Goal: Task Accomplishment & Management: Use online tool/utility

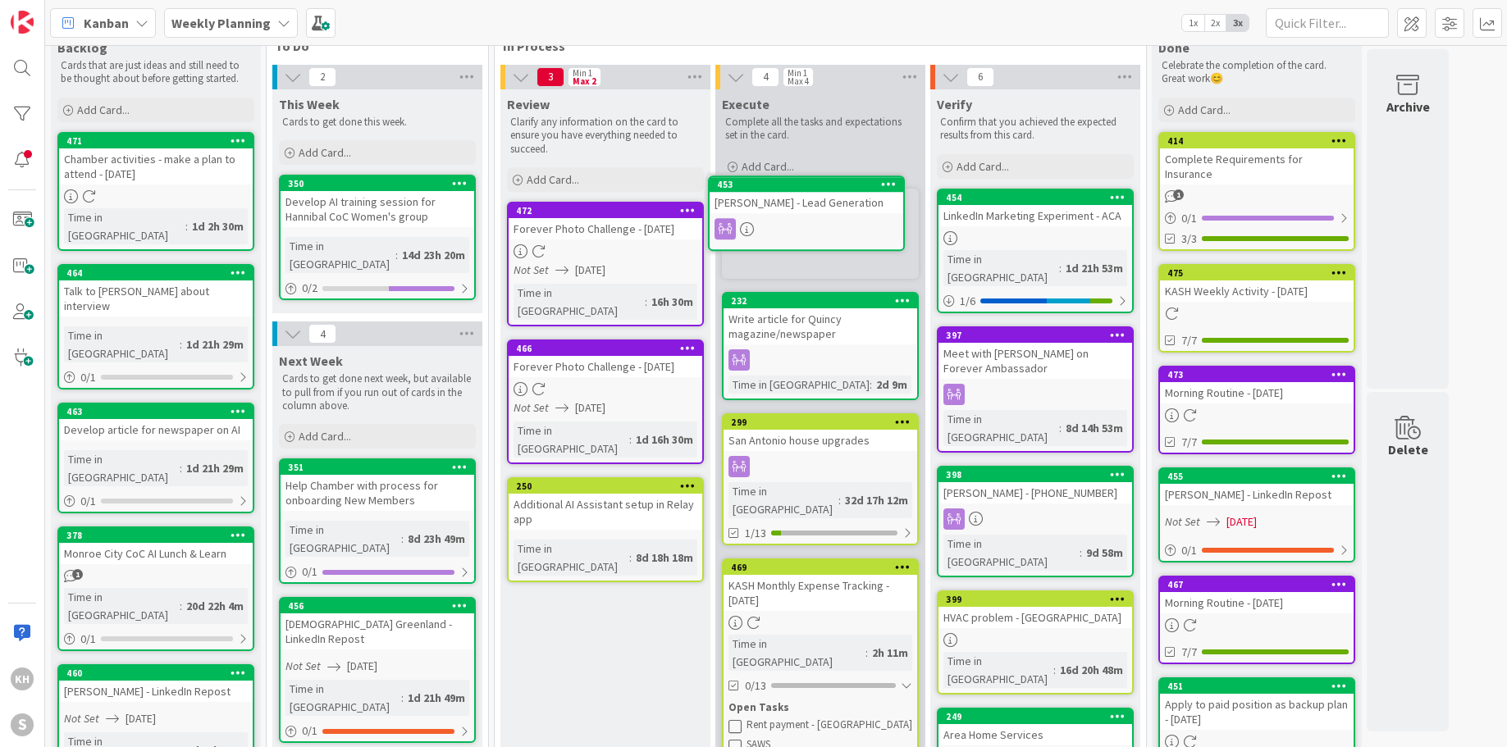
scroll to position [25, 0]
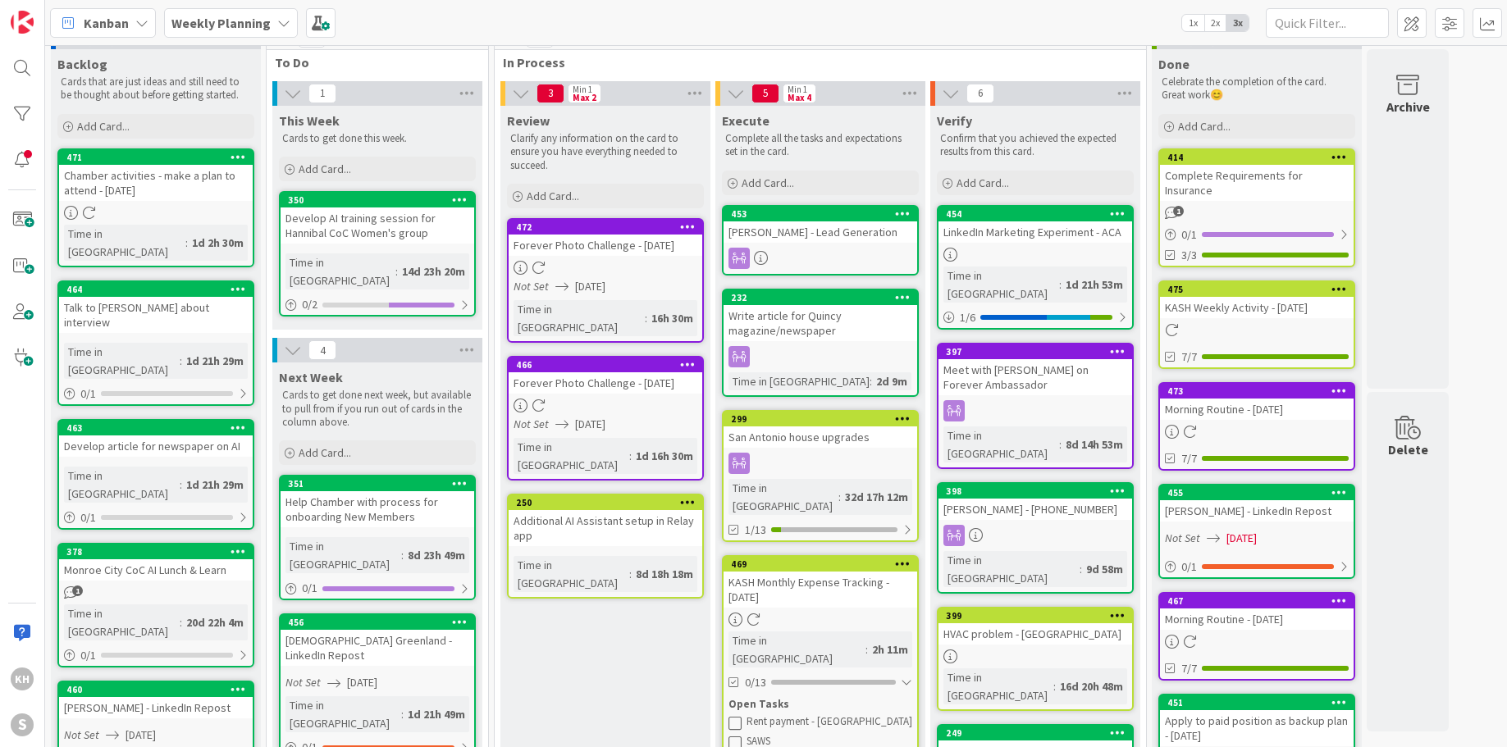
click at [799, 246] on div "453 [PERSON_NAME] - Lead Generation" at bounding box center [820, 240] width 197 height 71
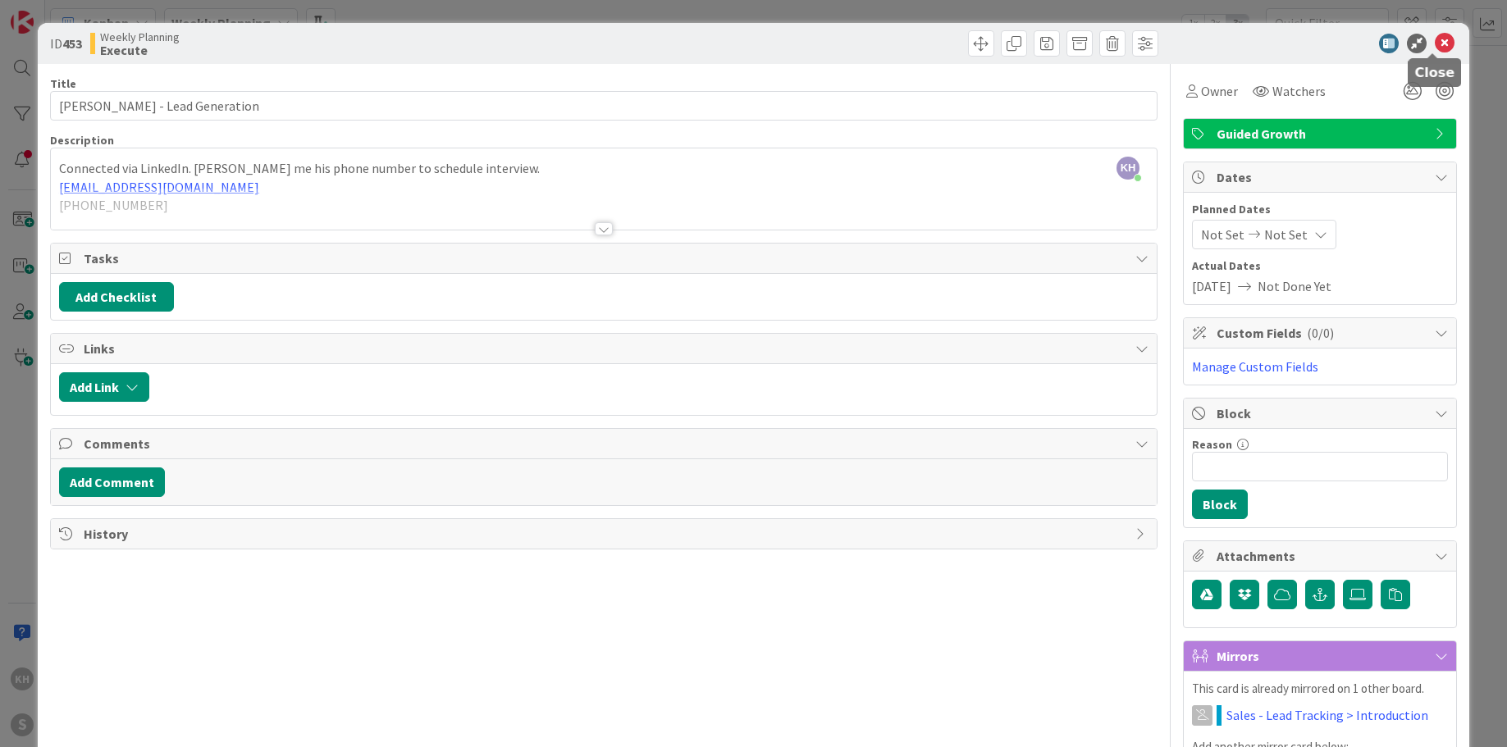
click at [1435, 44] on icon at bounding box center [1445, 44] width 20 height 20
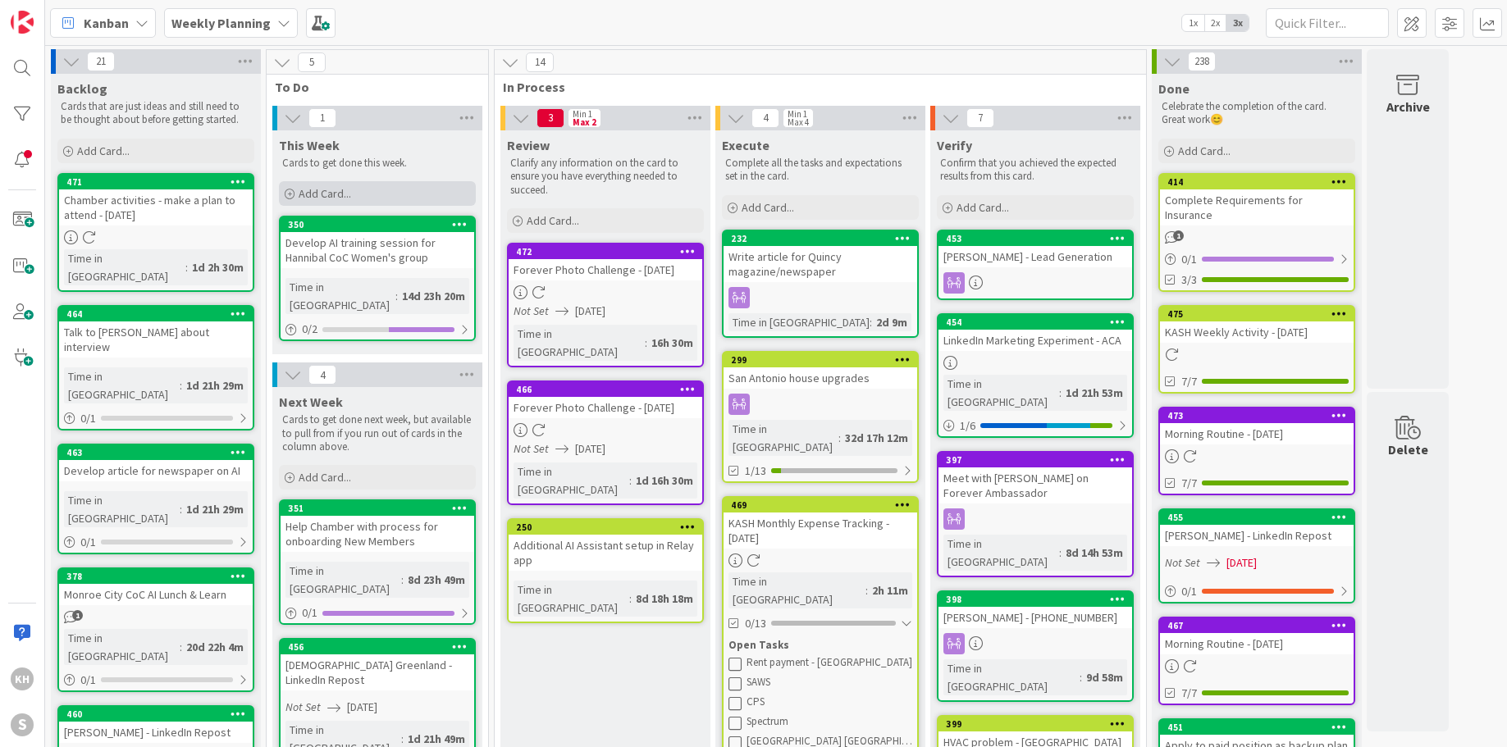
click at [299, 193] on span "Add Card..." at bounding box center [325, 193] width 52 height 15
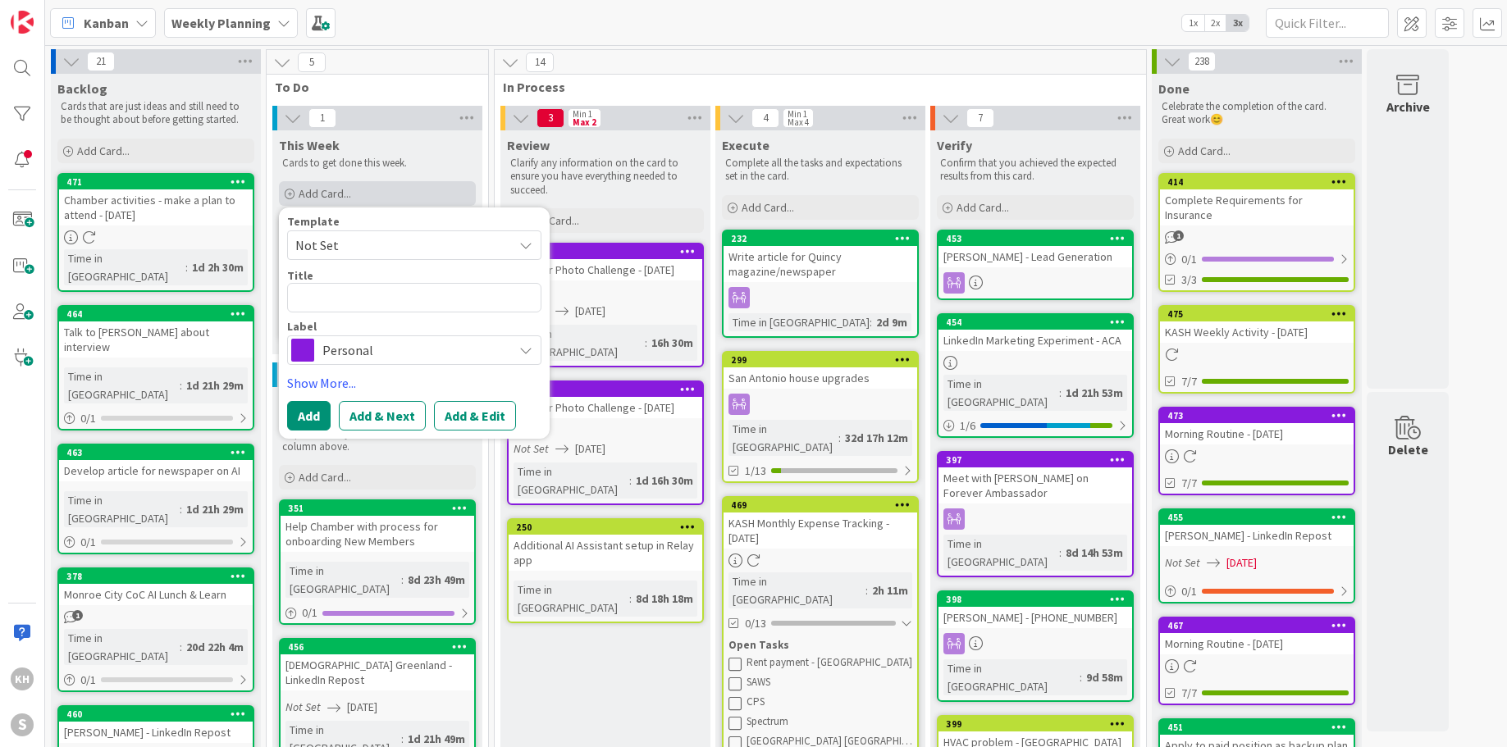
type textarea "x"
type textarea "T"
type textarea "x"
type textarea "Ti"
type textarea "x"
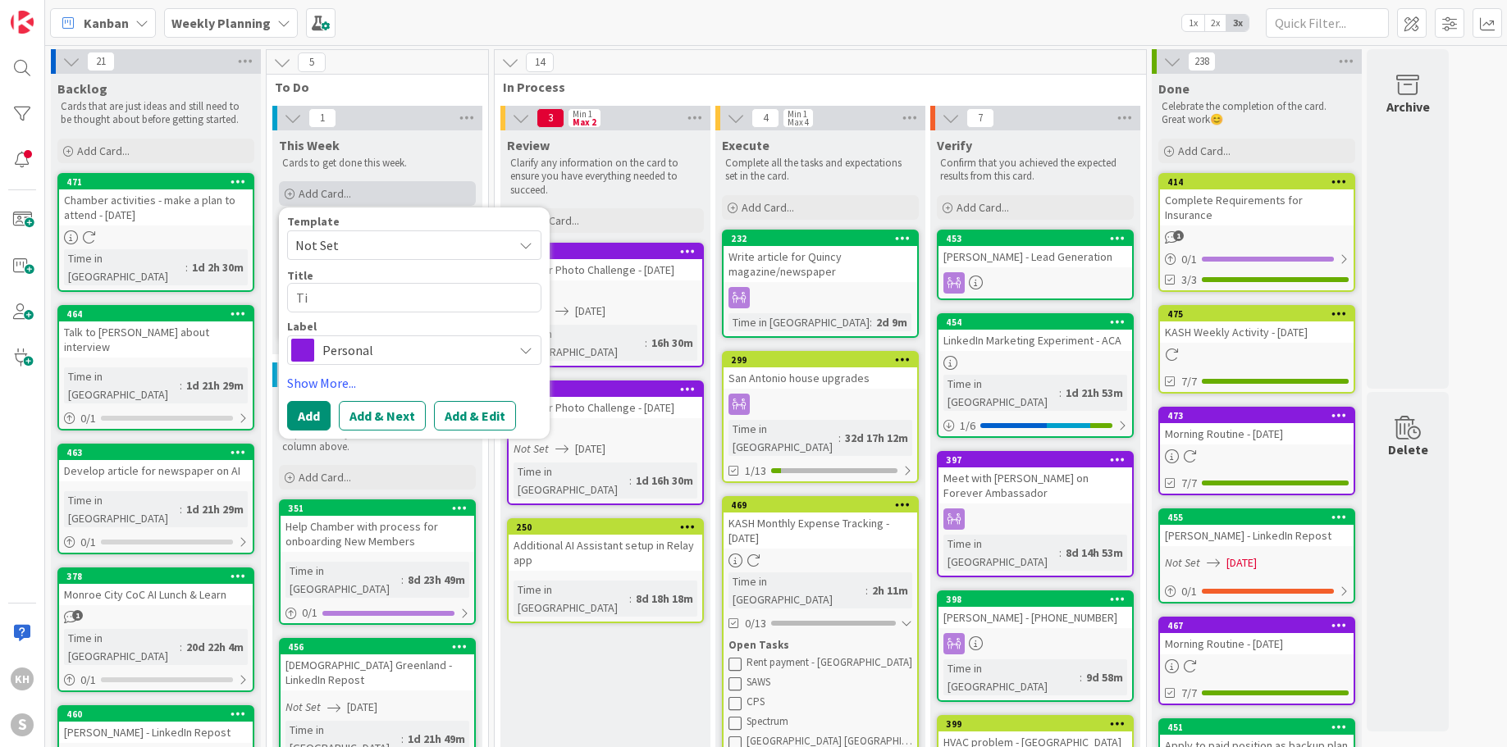
type textarea "[PERSON_NAME]"
type textarea "x"
type textarea "[PERSON_NAME]"
type textarea "x"
type textarea "[PERSON_NAME]"
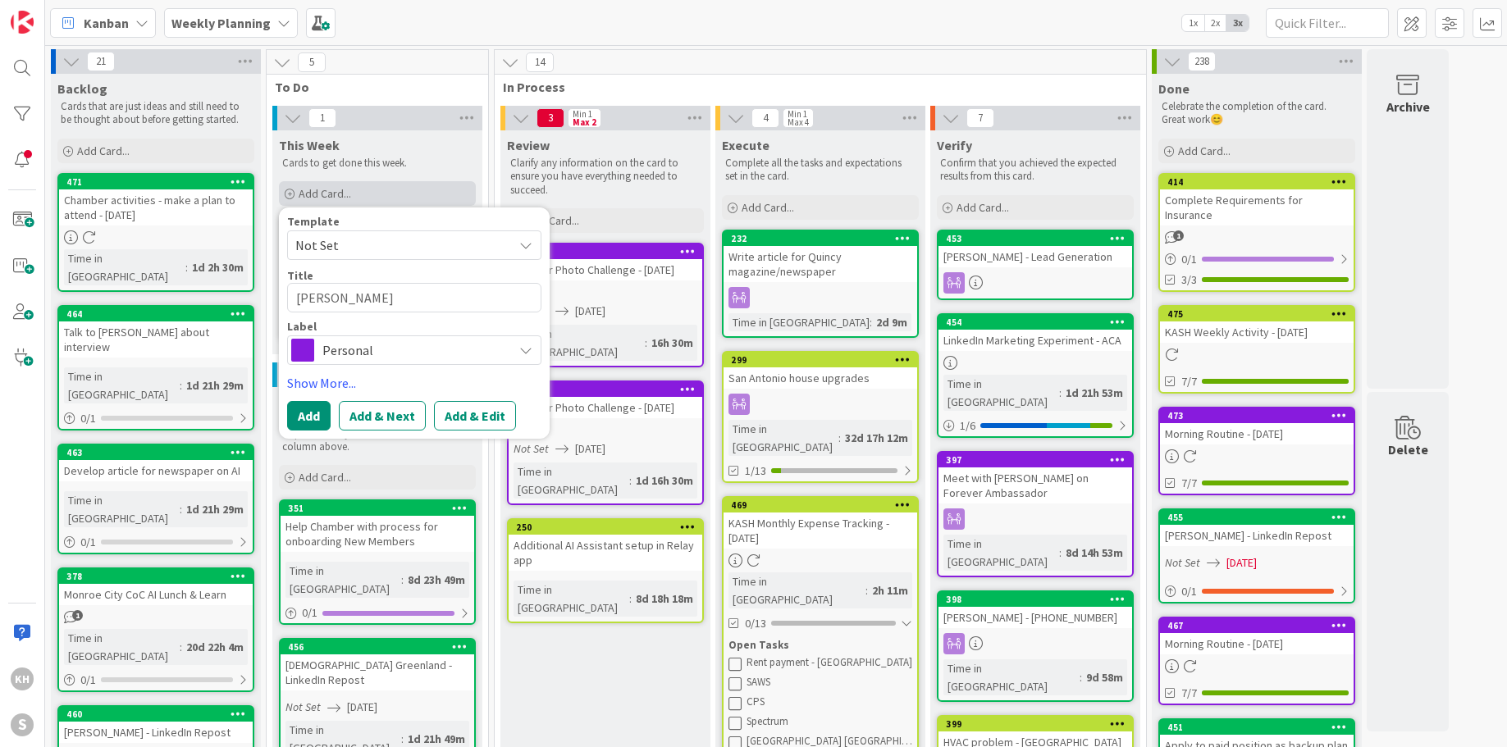
type textarea "x"
type textarea "[PERSON_NAME]"
type textarea "x"
type textarea "[PERSON_NAME]"
type textarea "x"
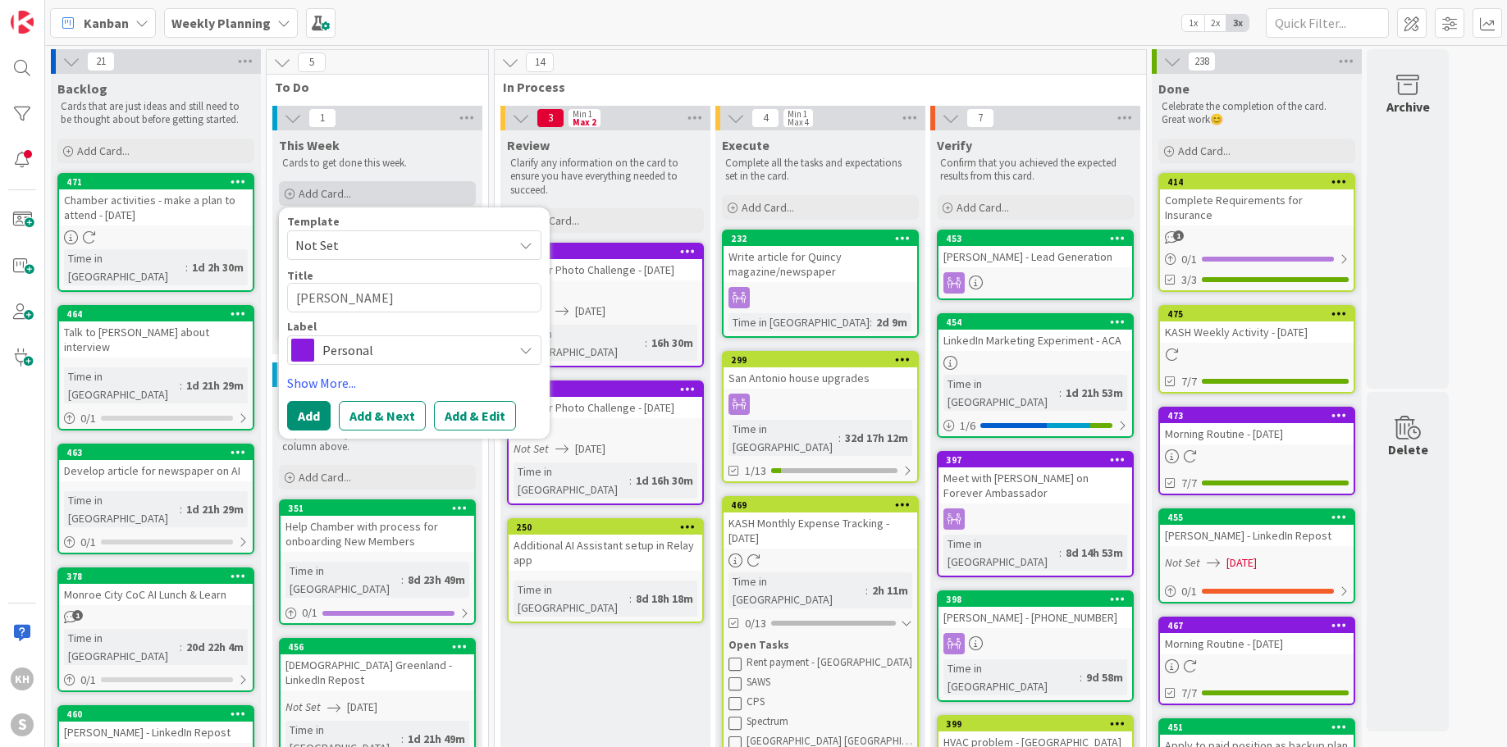
type textarea "[PERSON_NAME]"
type textarea "x"
type textarea "[PERSON_NAME]"
type textarea "x"
type textarea "Ti"
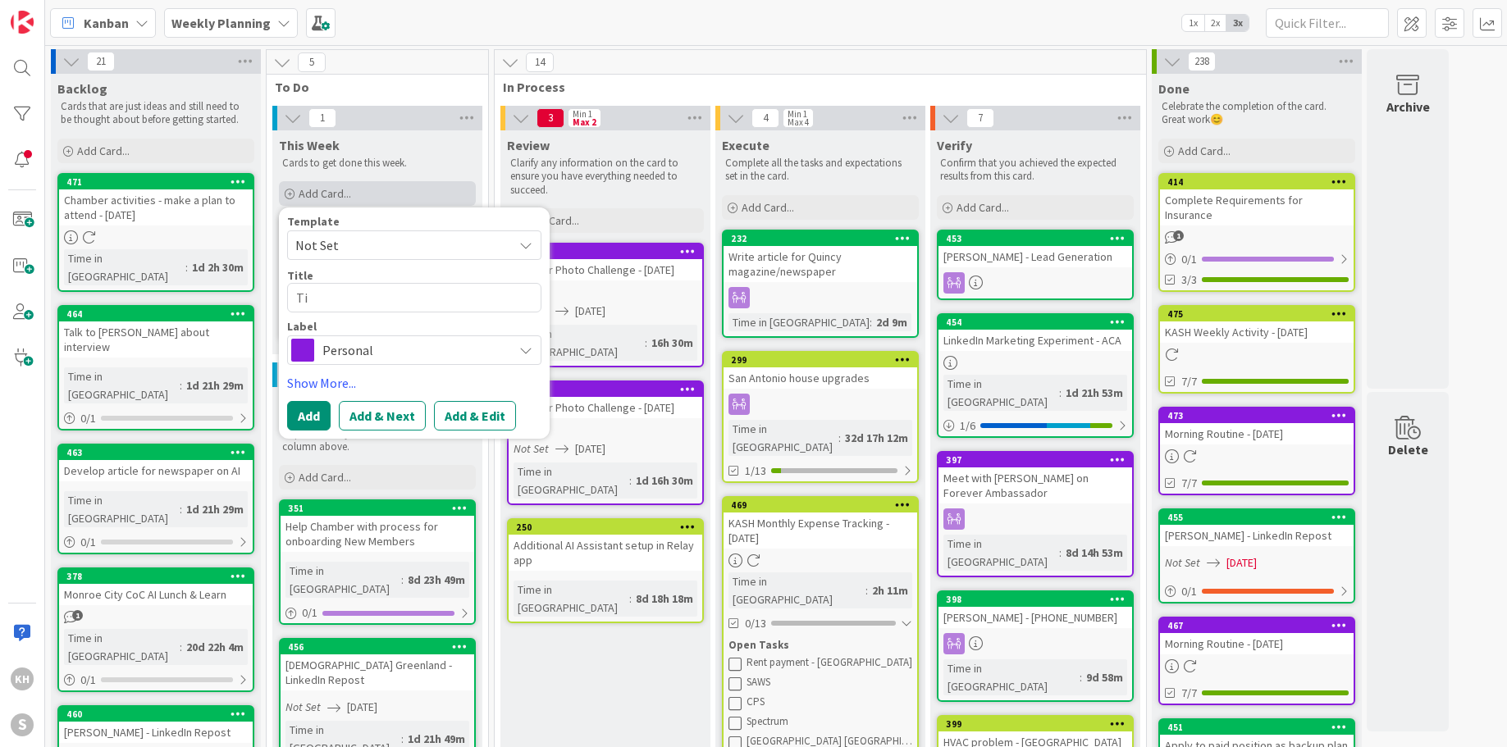
type textarea "x"
type textarea "T"
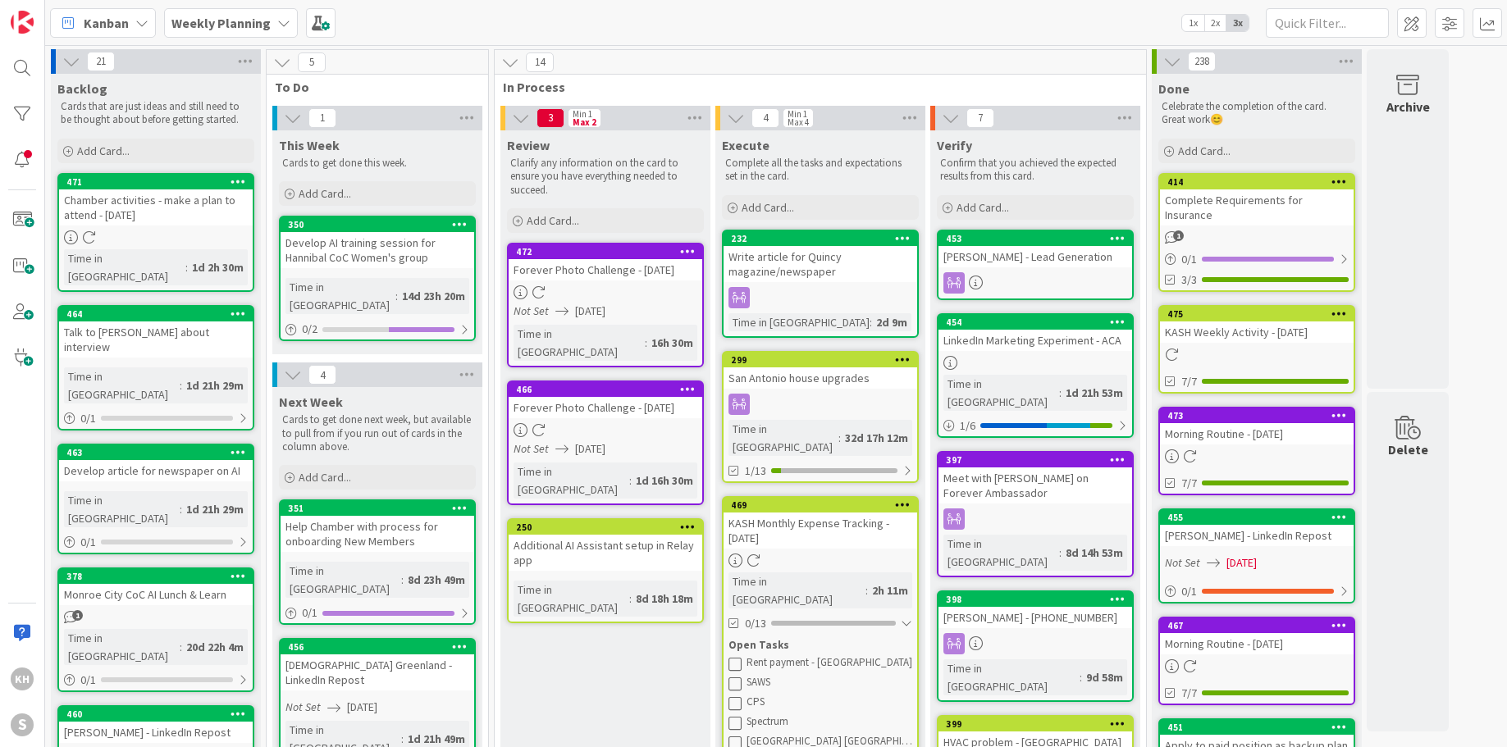
click at [285, 18] on icon at bounding box center [283, 22] width 13 height 13
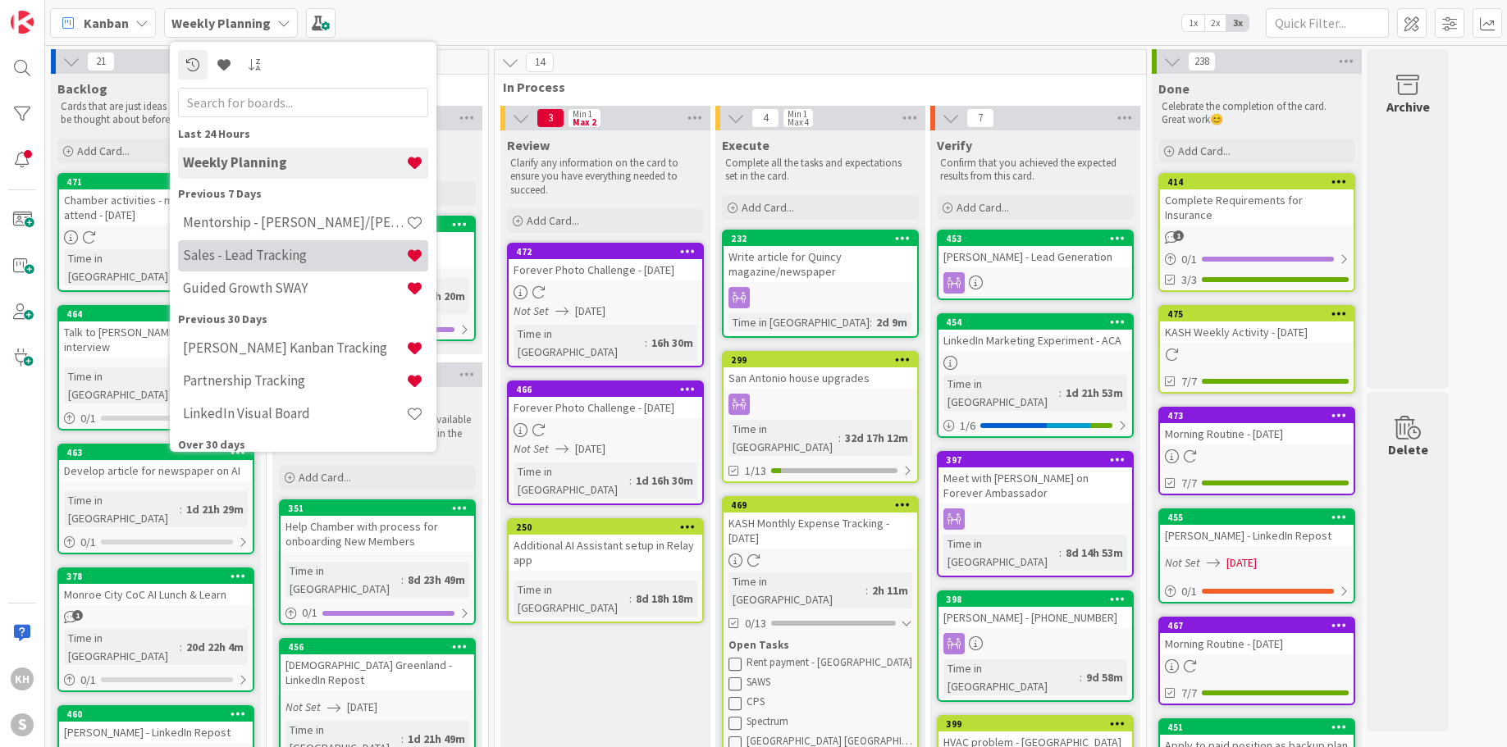
click at [237, 244] on div "Sales - Lead Tracking" at bounding box center [303, 255] width 250 height 31
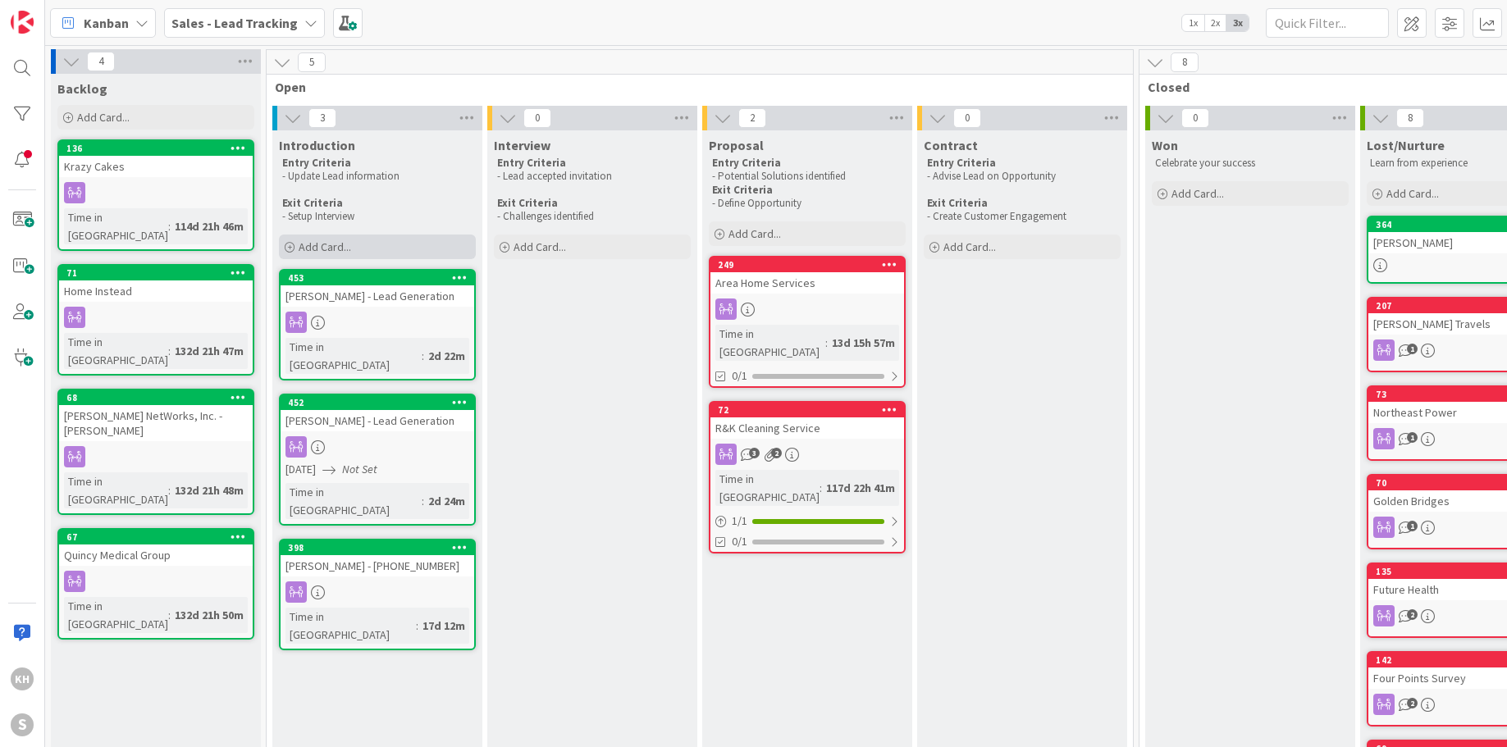
click at [307, 244] on span "Add Card..." at bounding box center [325, 247] width 52 height 15
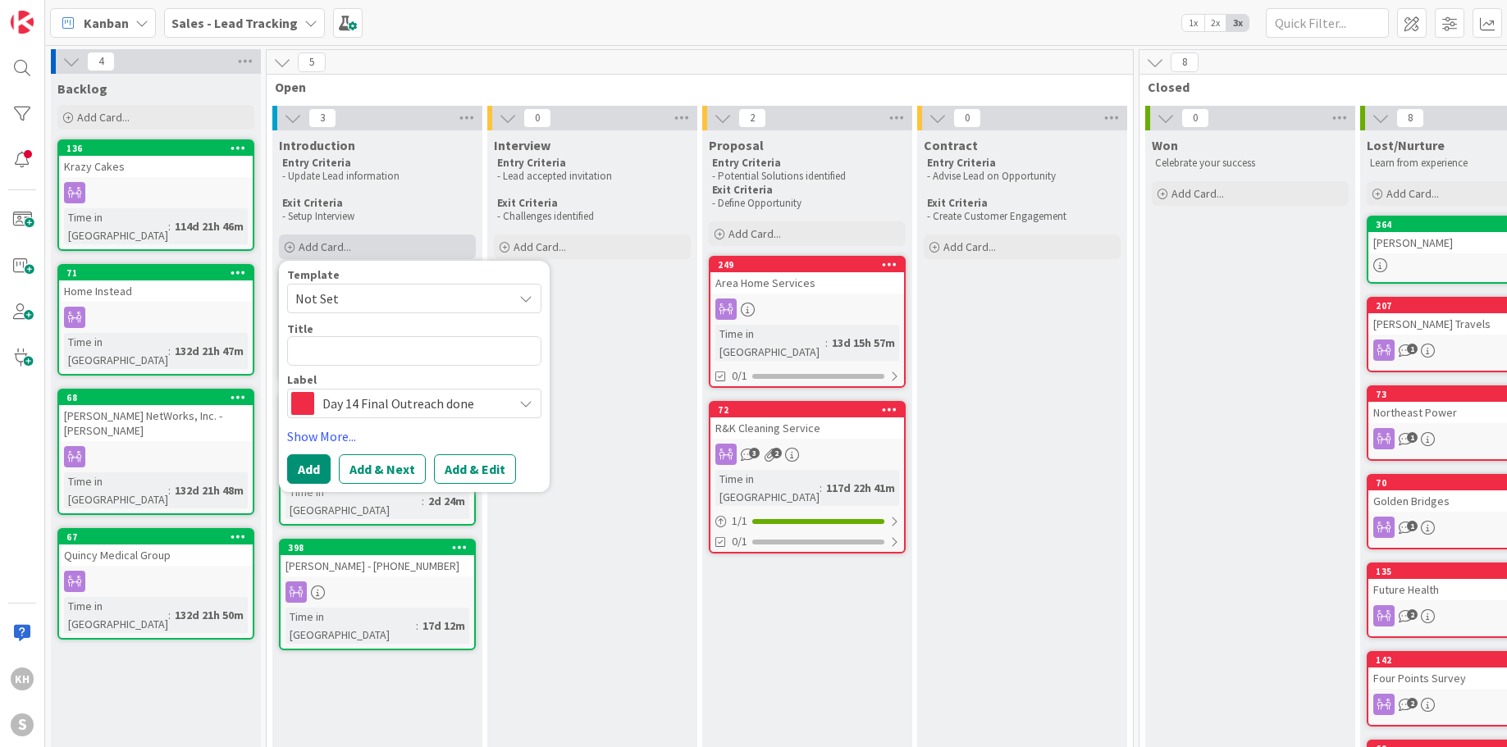
type textarea "x"
type textarea "T"
type textarea "x"
type textarea "Ti"
type textarea "x"
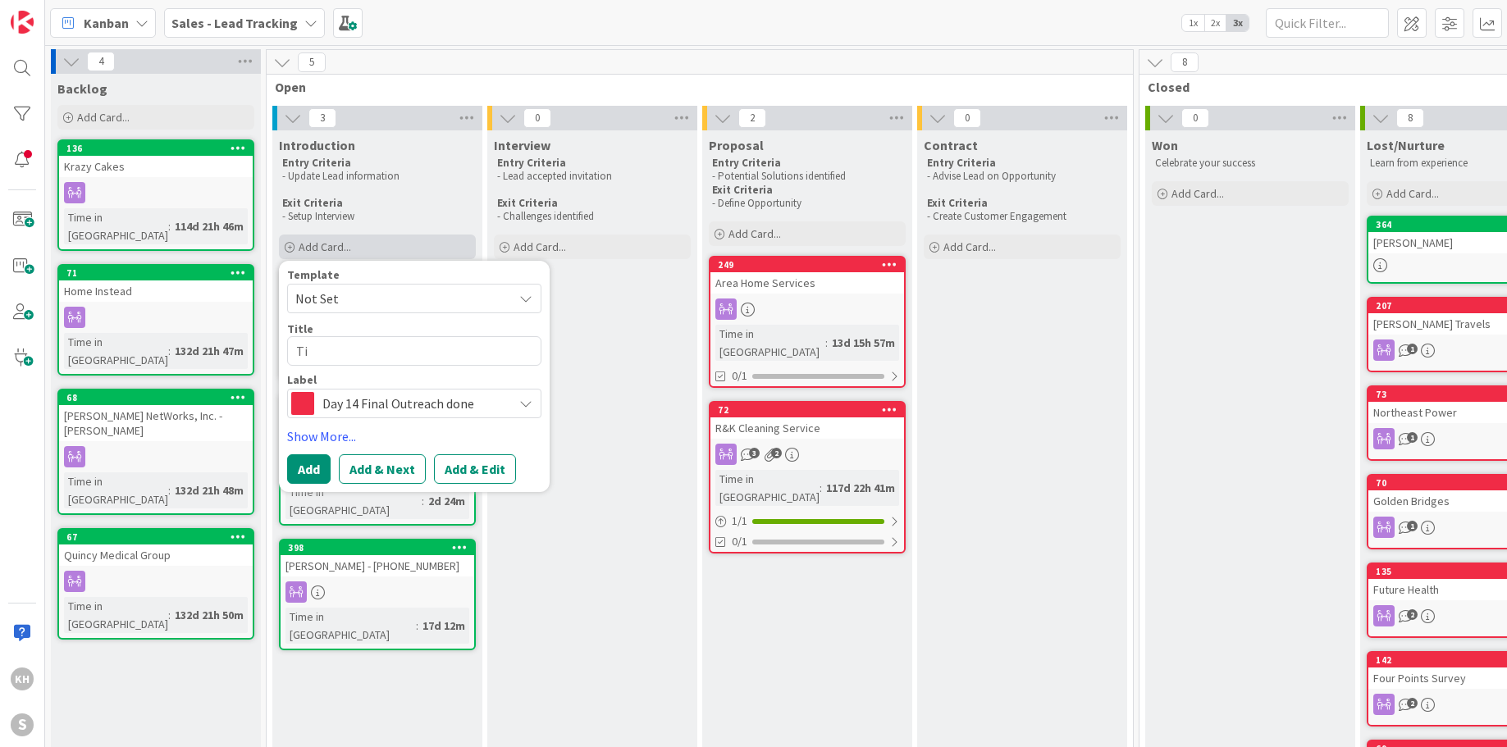
type textarea "[PERSON_NAME]"
type textarea "x"
type textarea "[PERSON_NAME]"
type textarea "x"
type textarea "[PERSON_NAME]"
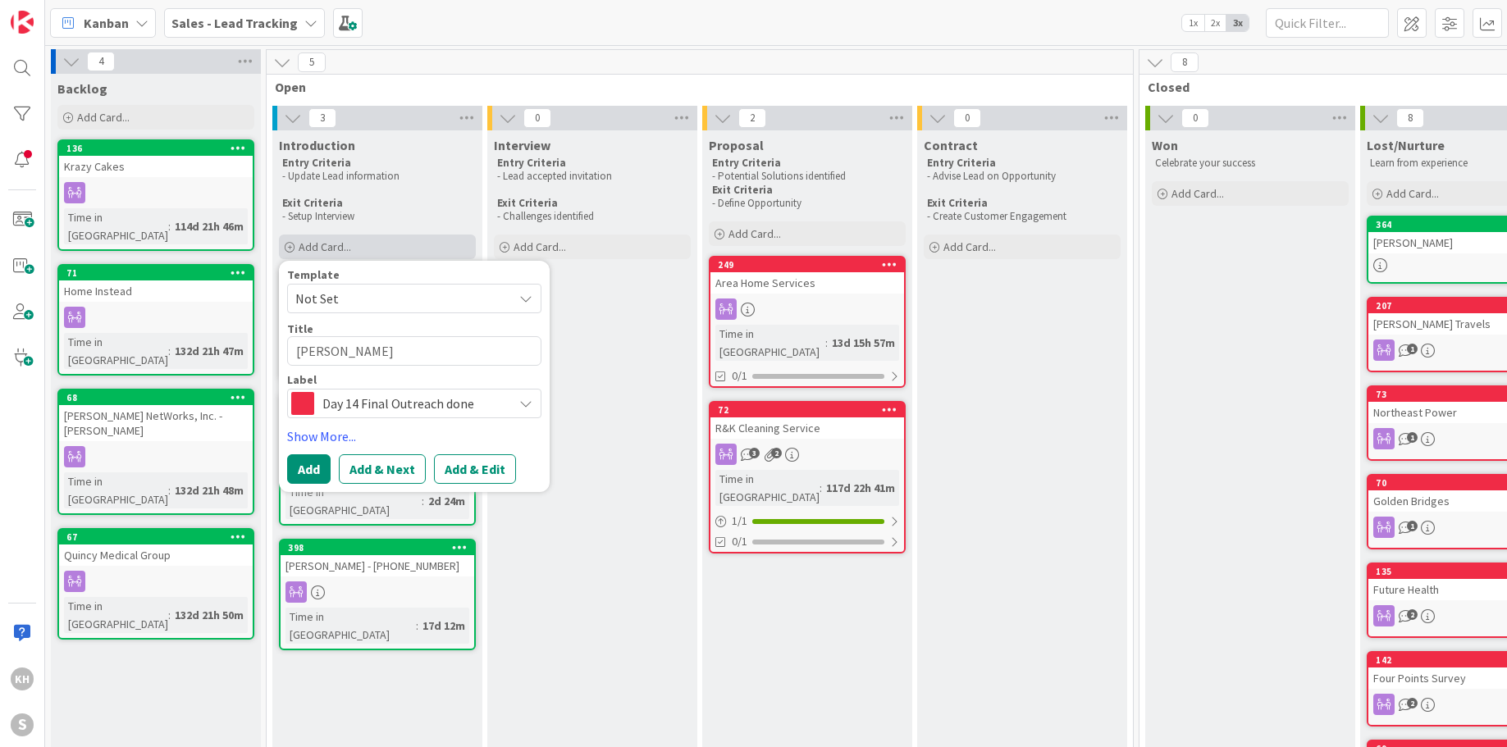
type textarea "x"
type textarea "[PERSON_NAME]"
type textarea "x"
type textarea "[PERSON_NAME]"
type textarea "x"
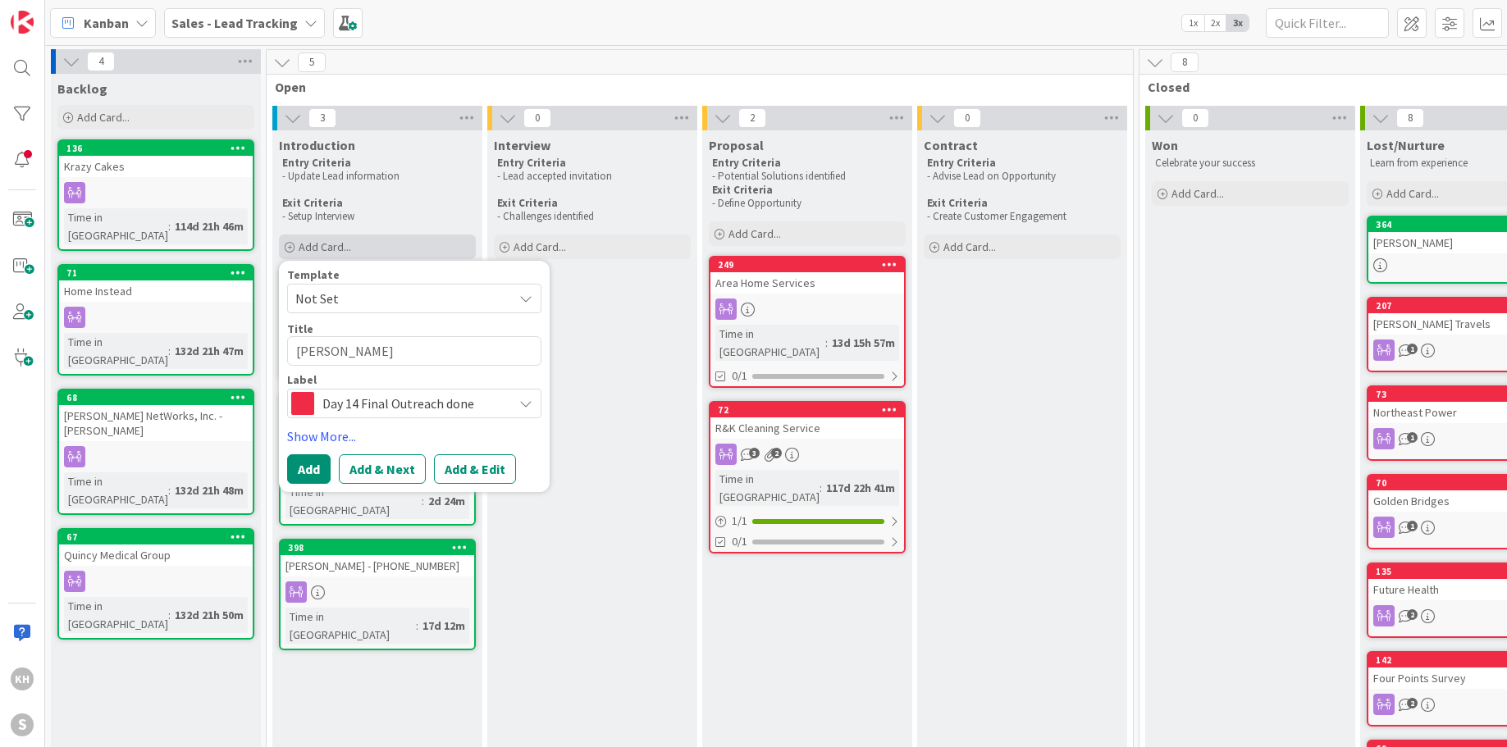
type textarea "[PERSON_NAME]"
type textarea "x"
type textarea "[PERSON_NAME]"
type textarea "x"
type textarea "[PERSON_NAME]"
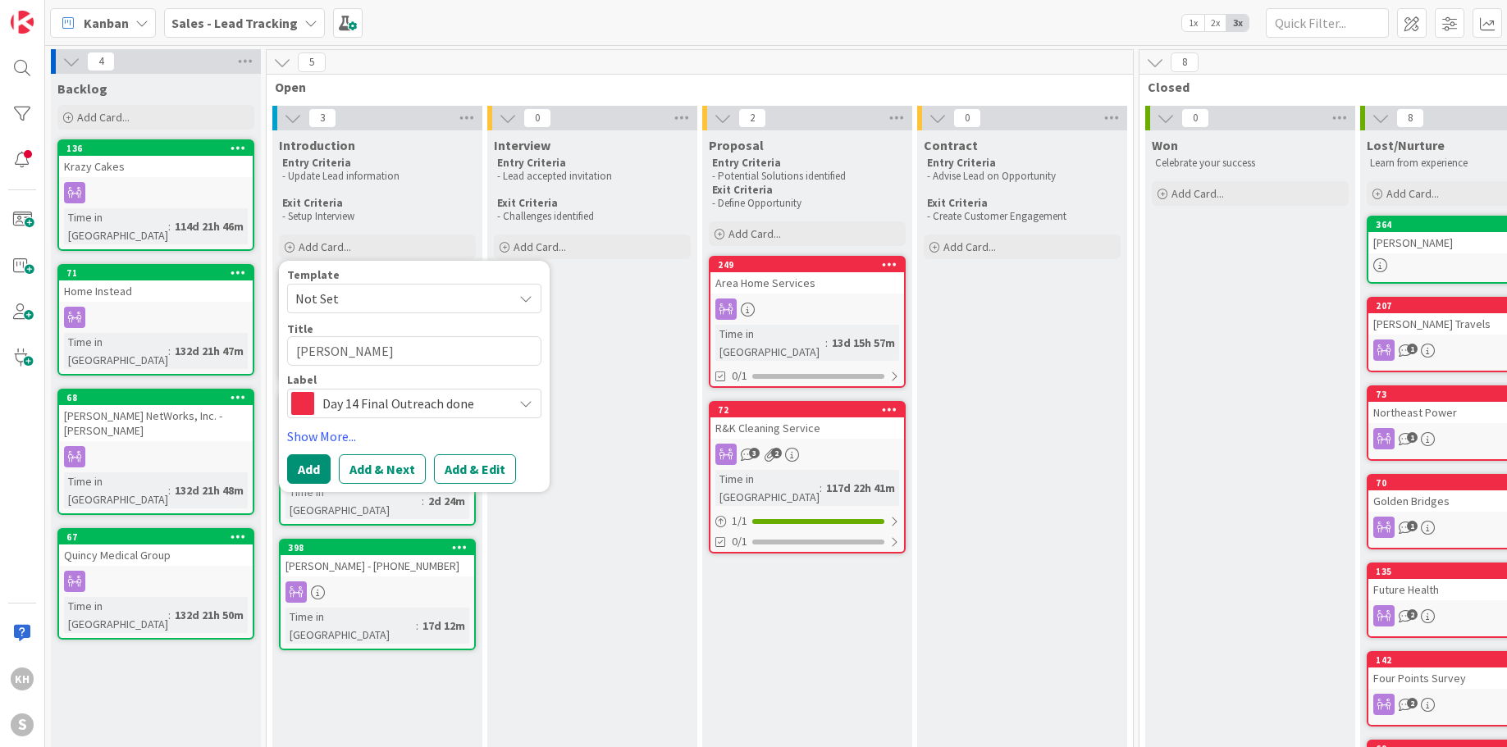
click at [522, 396] on div "Day 14 Final Outreach done" at bounding box center [414, 404] width 254 height 30
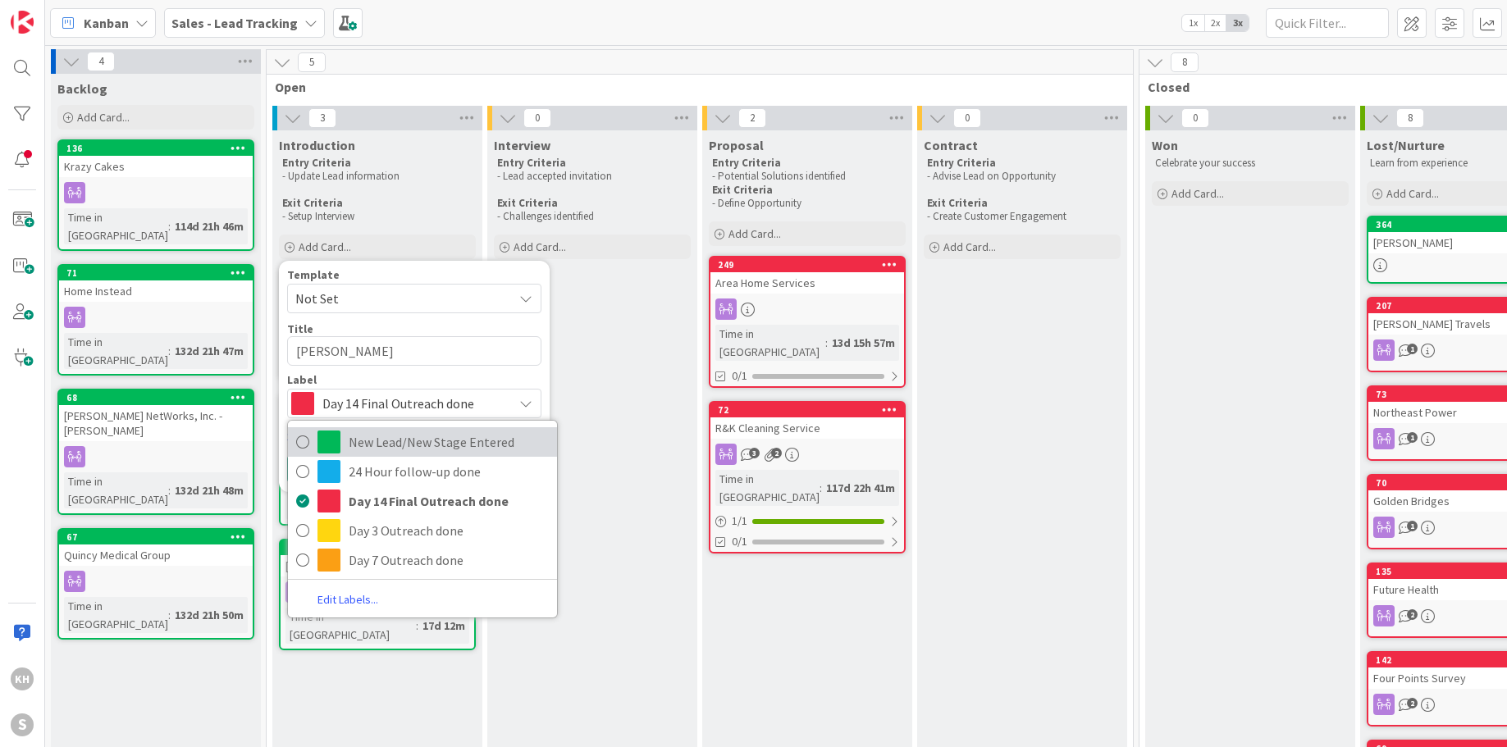
click at [406, 440] on span "New Lead/New Stage Entered" at bounding box center [449, 442] width 200 height 25
type textarea "x"
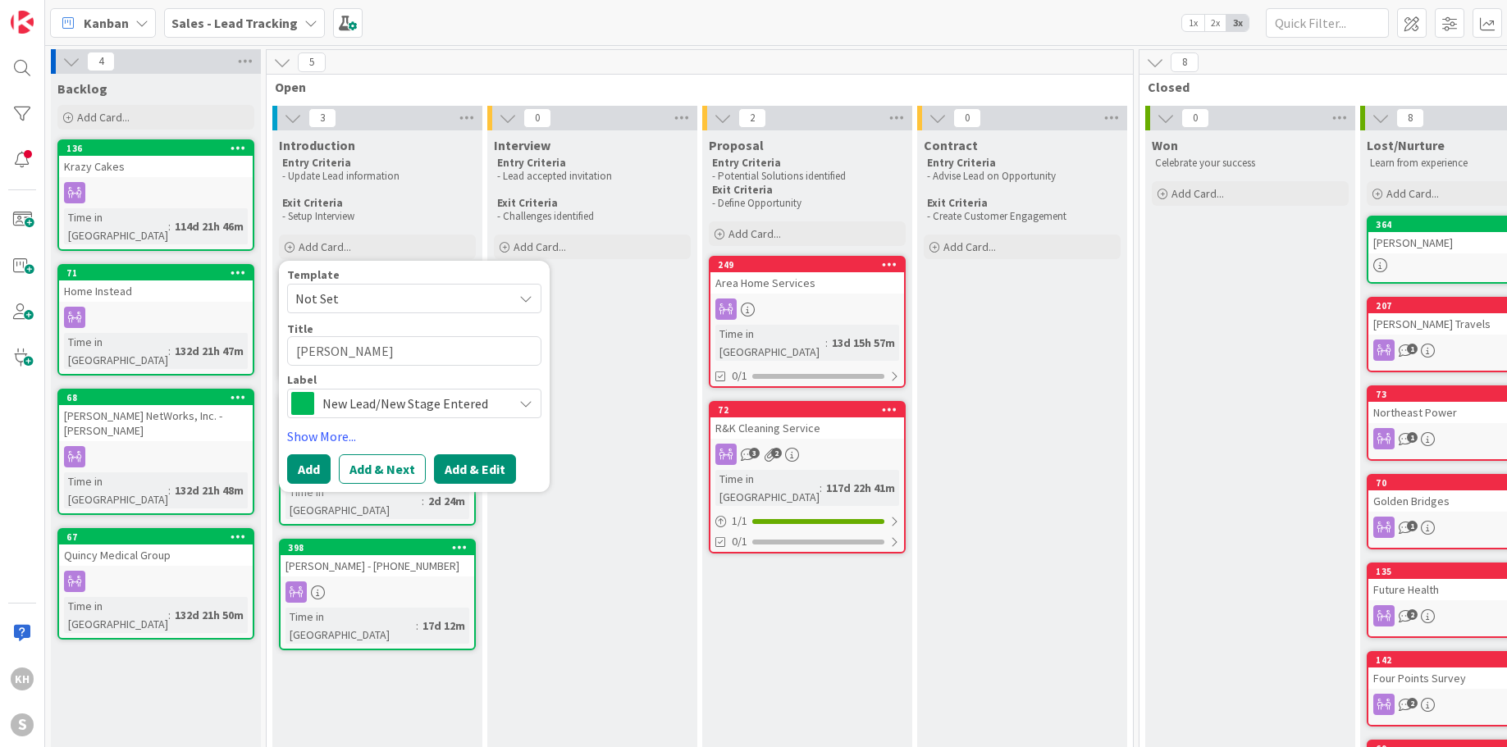
click at [463, 475] on button "Add & Edit" at bounding box center [475, 469] width 82 height 30
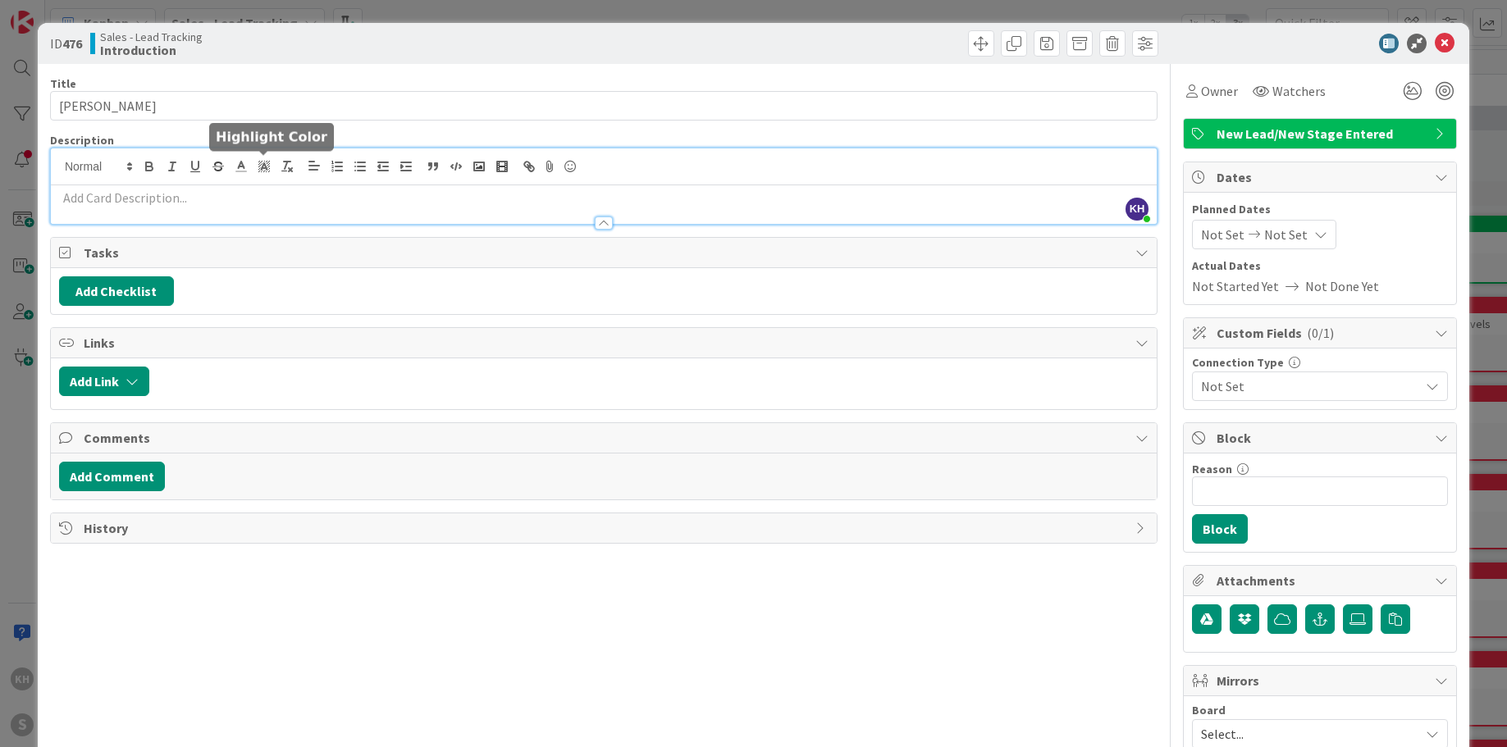
click at [271, 171] on div "KH [PERSON_NAME] just joined" at bounding box center [604, 185] width 1106 height 75
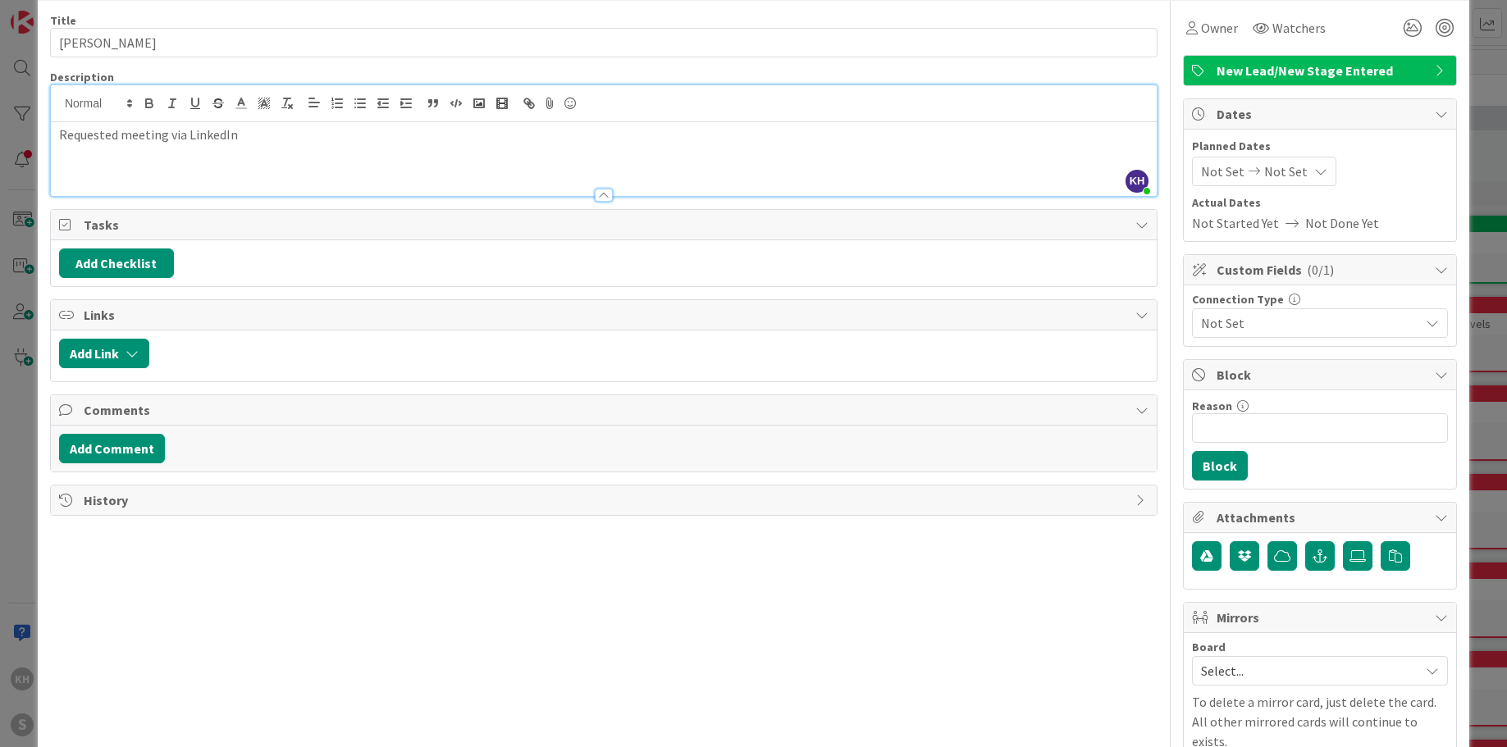
scroll to position [135, 0]
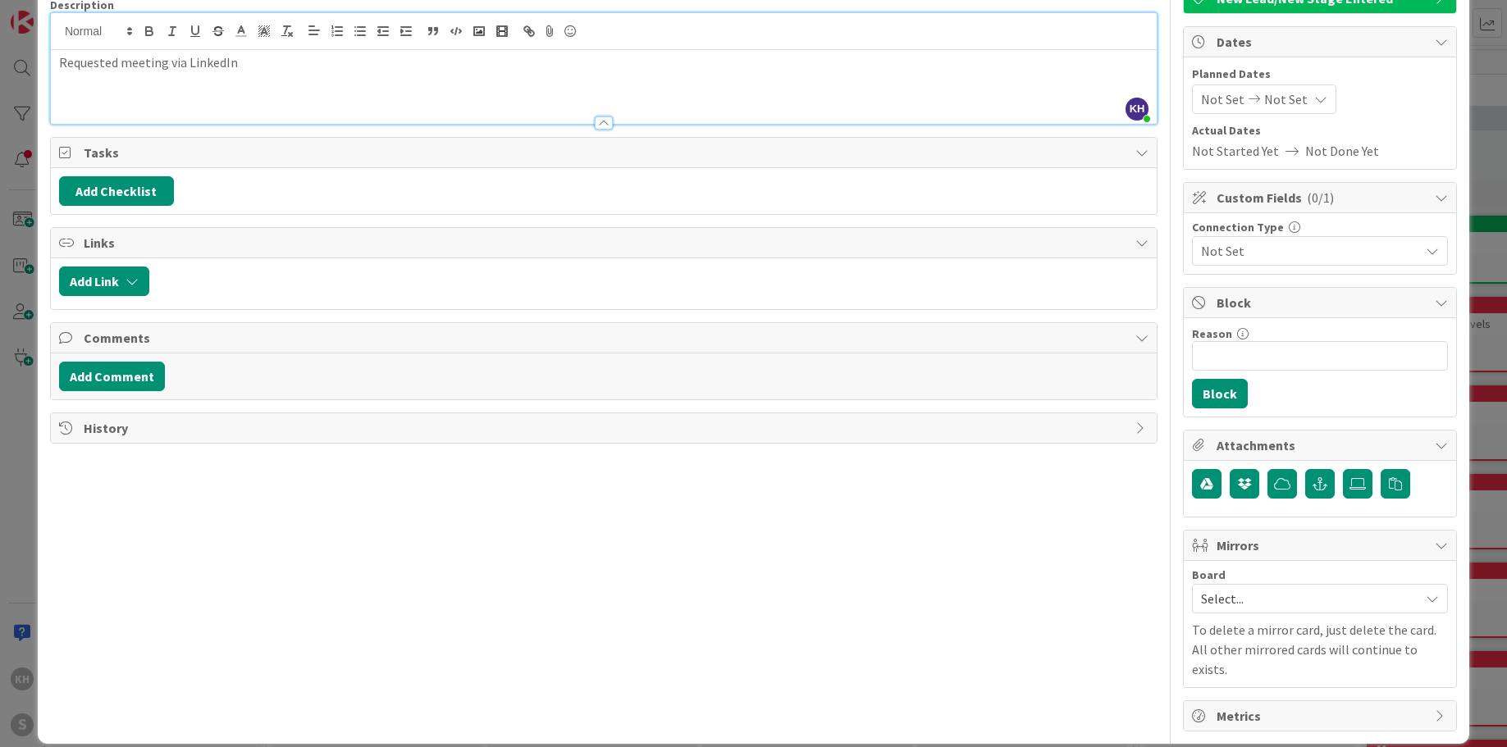
click at [1418, 588] on div "Select..." at bounding box center [1320, 599] width 256 height 30
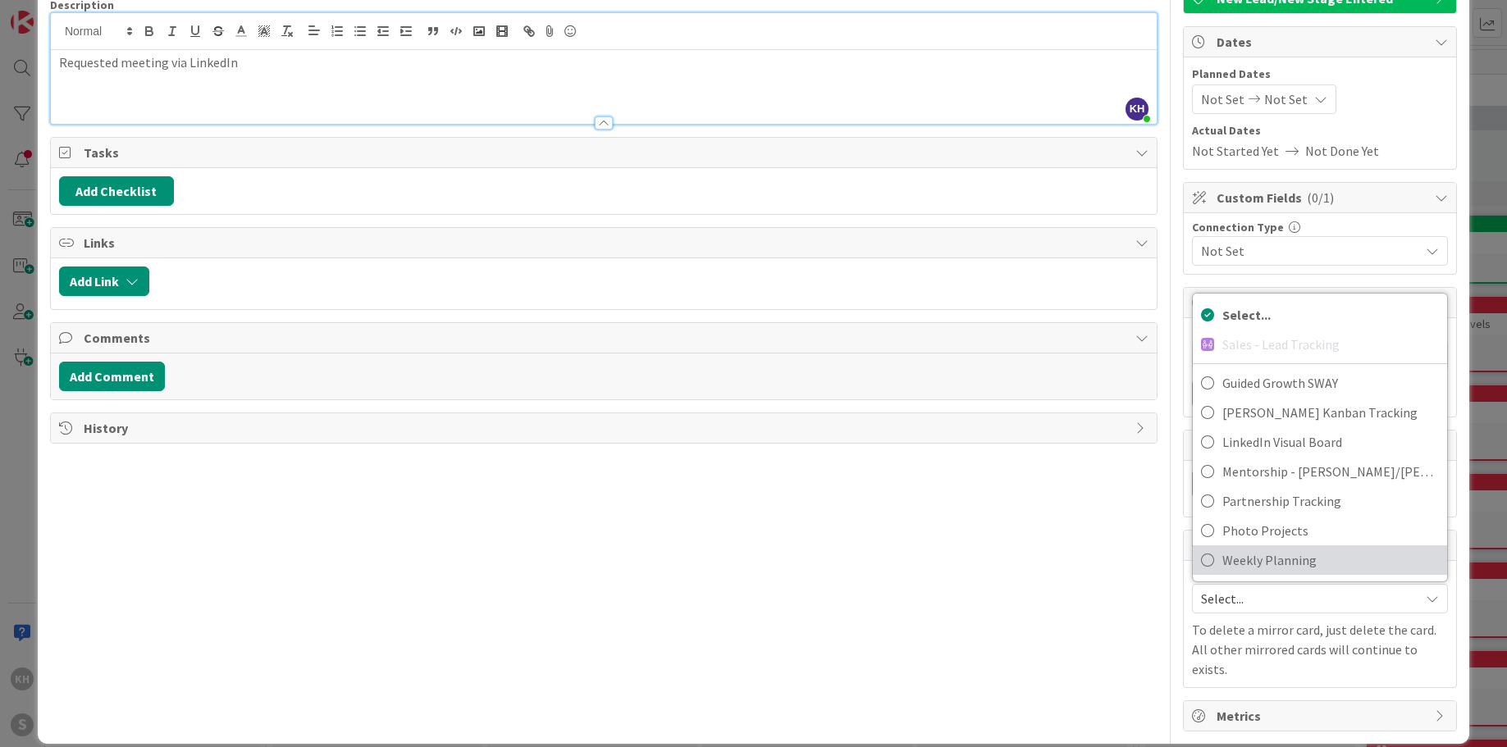
click at [1235, 564] on span "Weekly Planning" at bounding box center [1330, 560] width 217 height 25
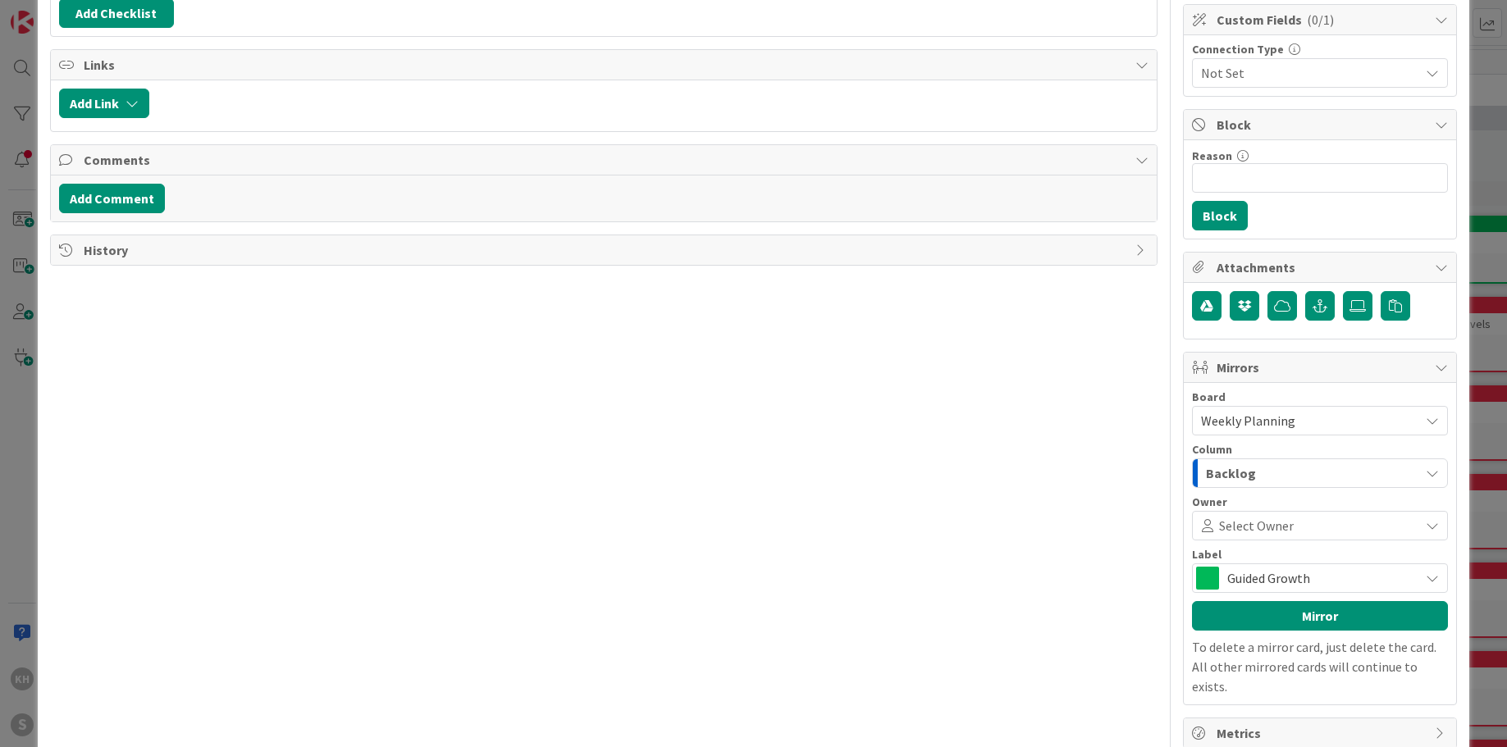
scroll to position [331, 0]
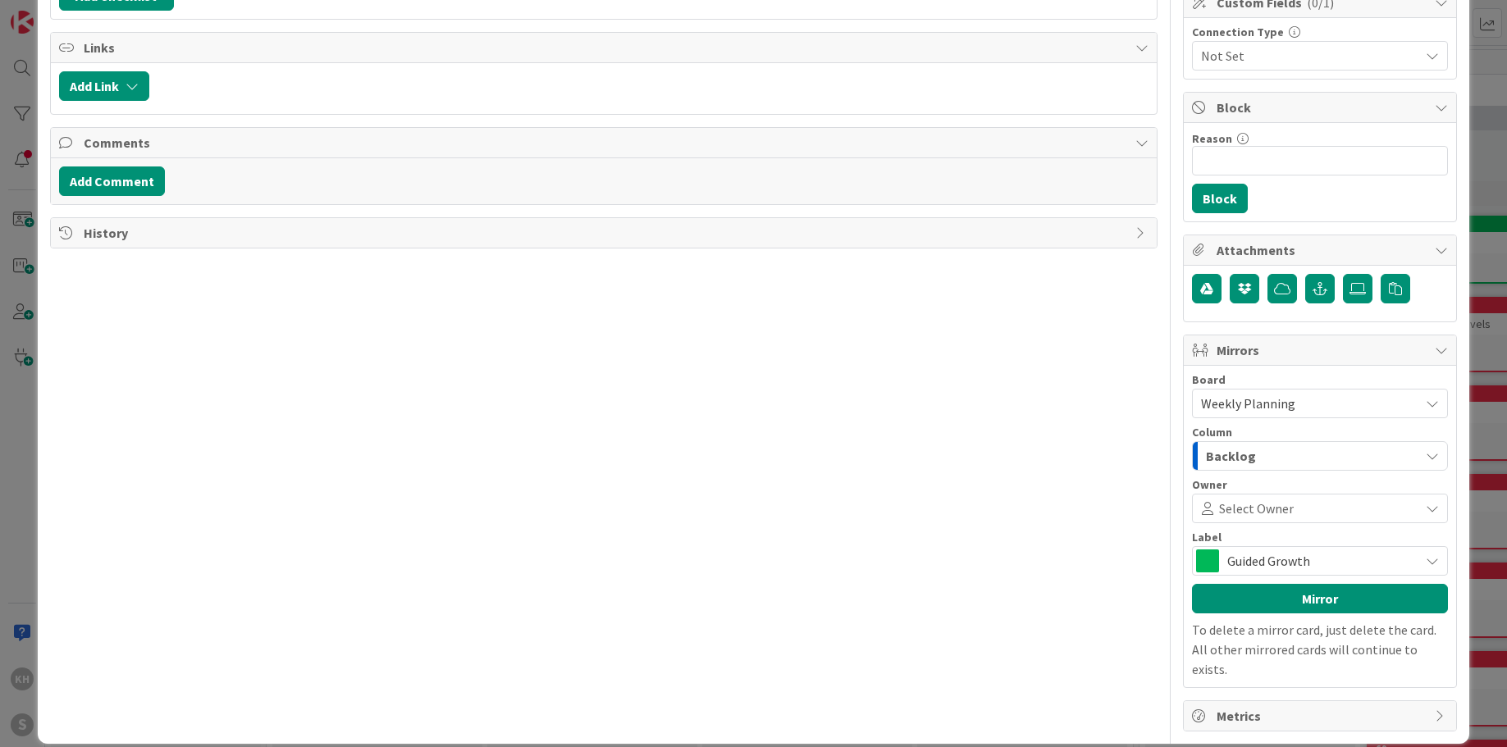
click at [1426, 457] on icon "button" at bounding box center [1432, 455] width 13 height 13
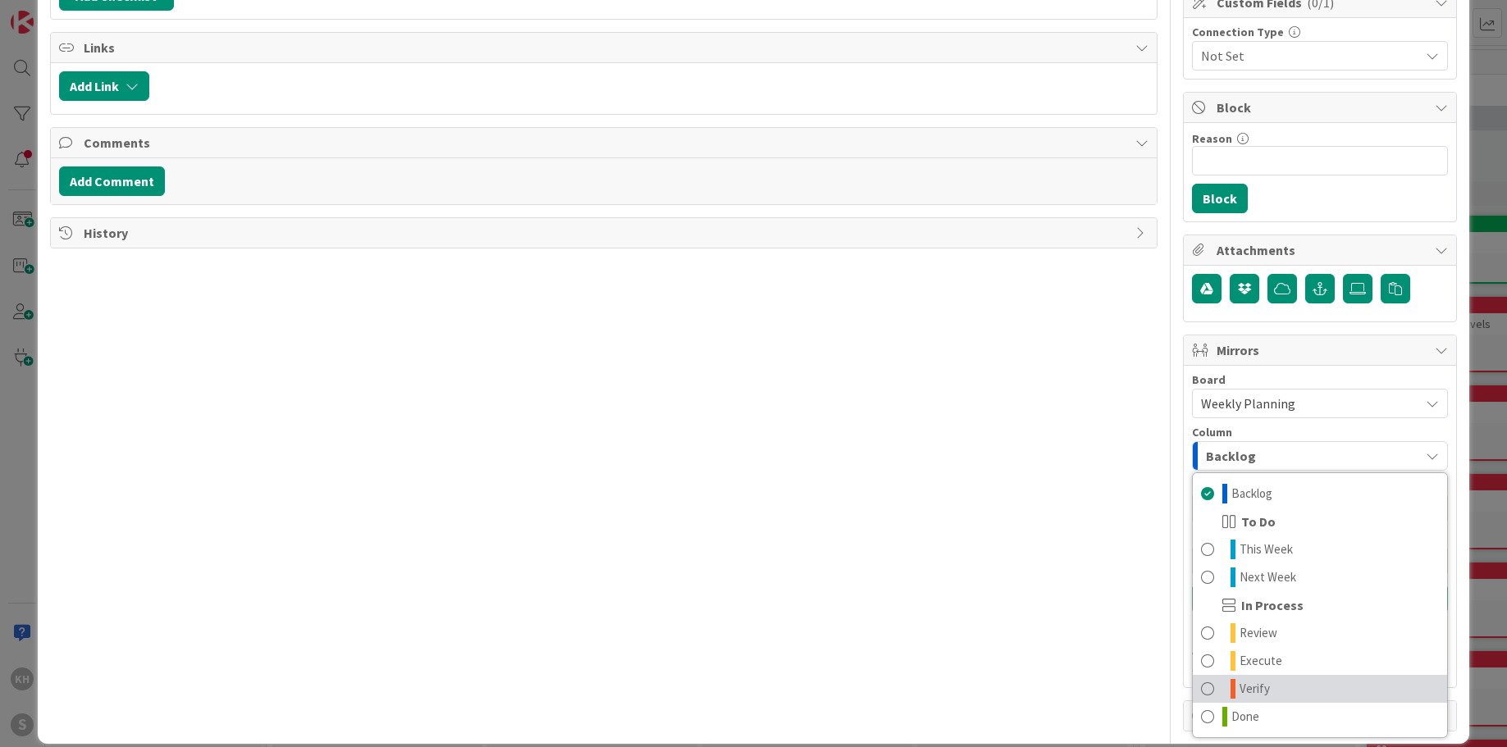
click at [1242, 679] on span "Verify" at bounding box center [1254, 689] width 30 height 20
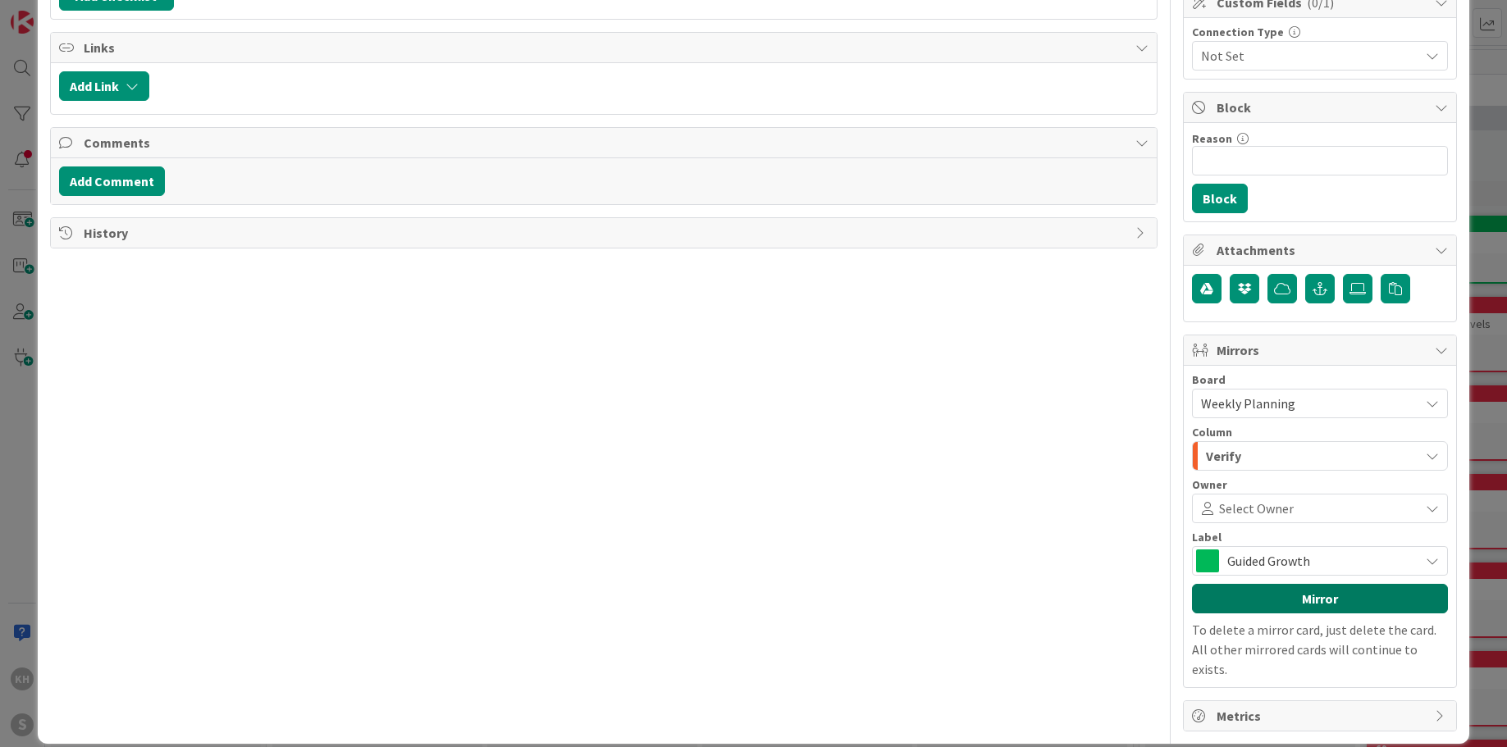
click at [1344, 594] on button "Mirror" at bounding box center [1320, 599] width 256 height 30
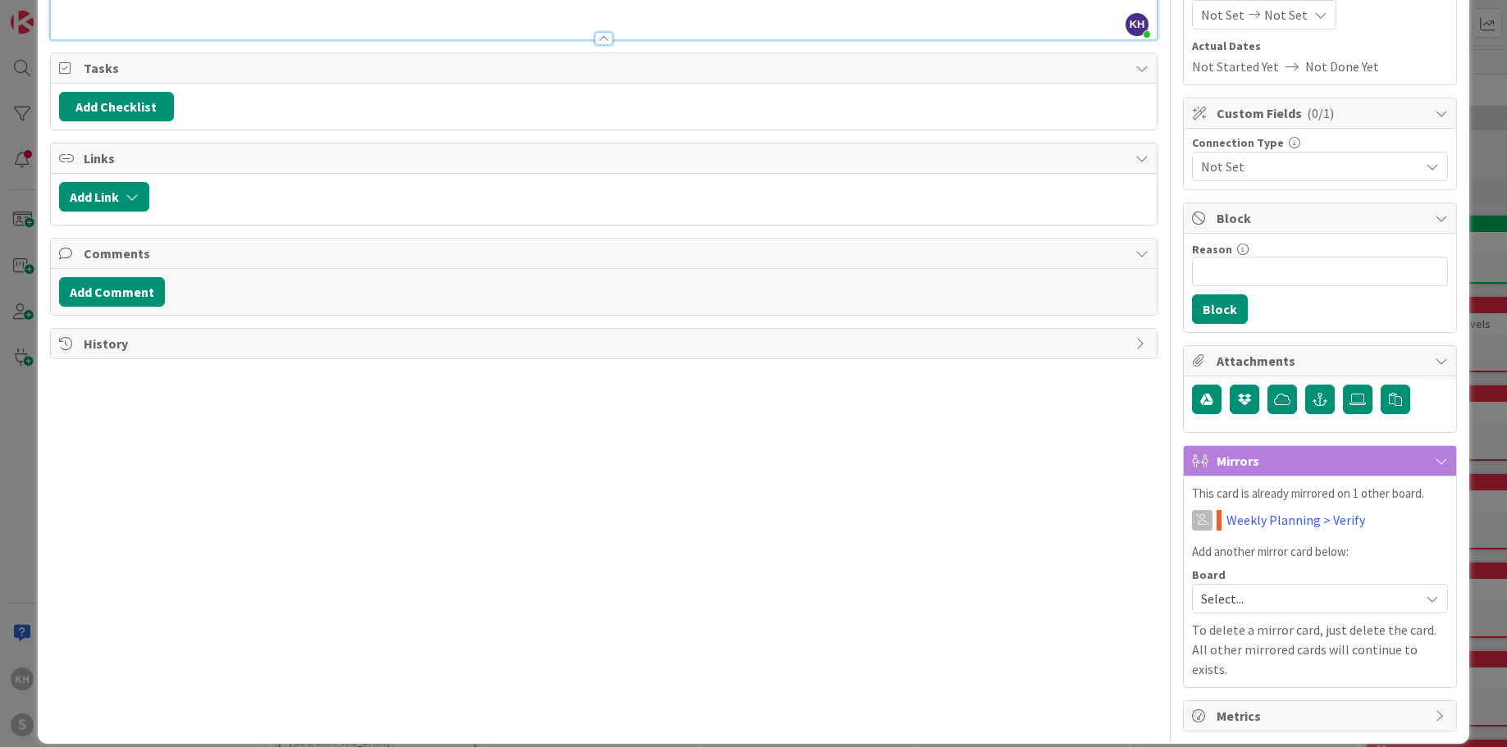
scroll to position [0, 0]
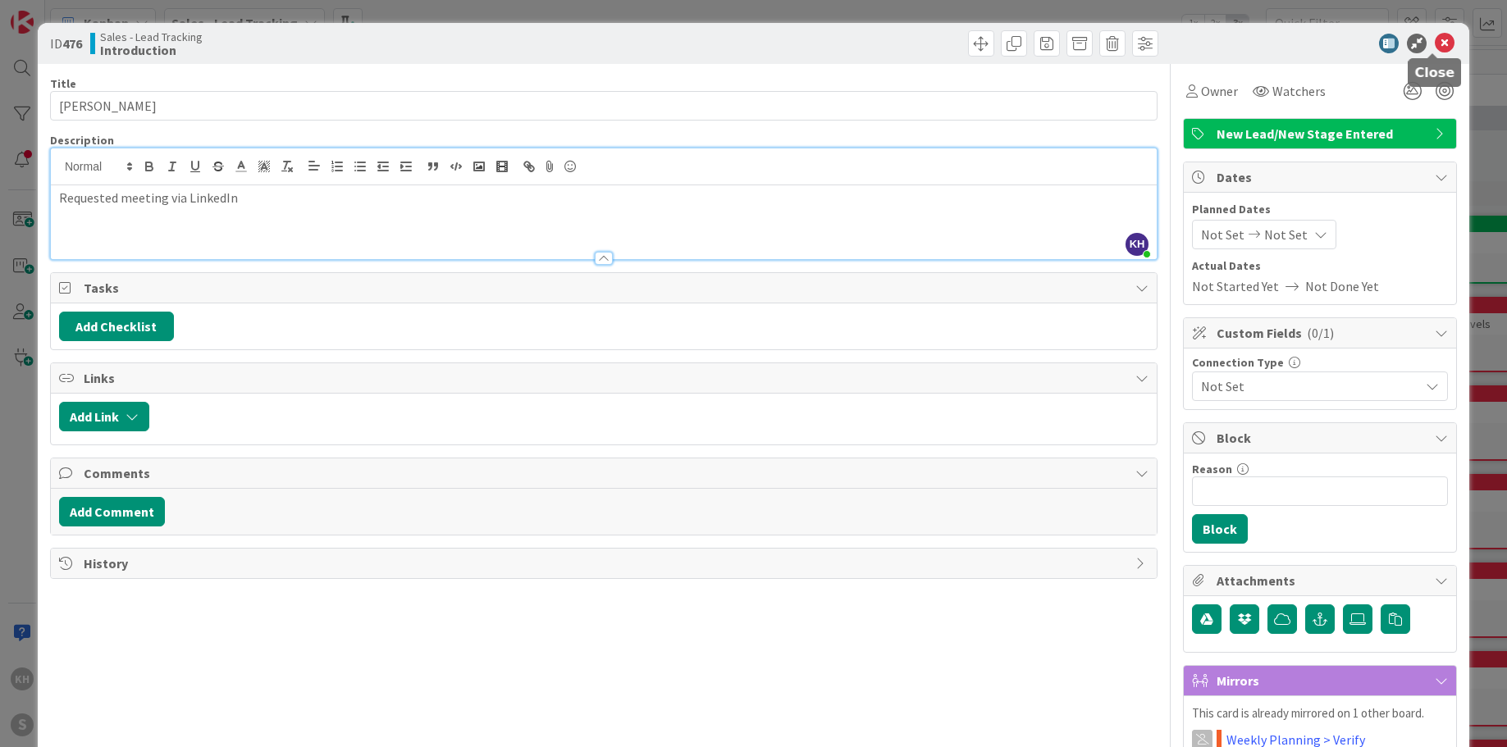
click at [1435, 43] on icon at bounding box center [1445, 44] width 20 height 20
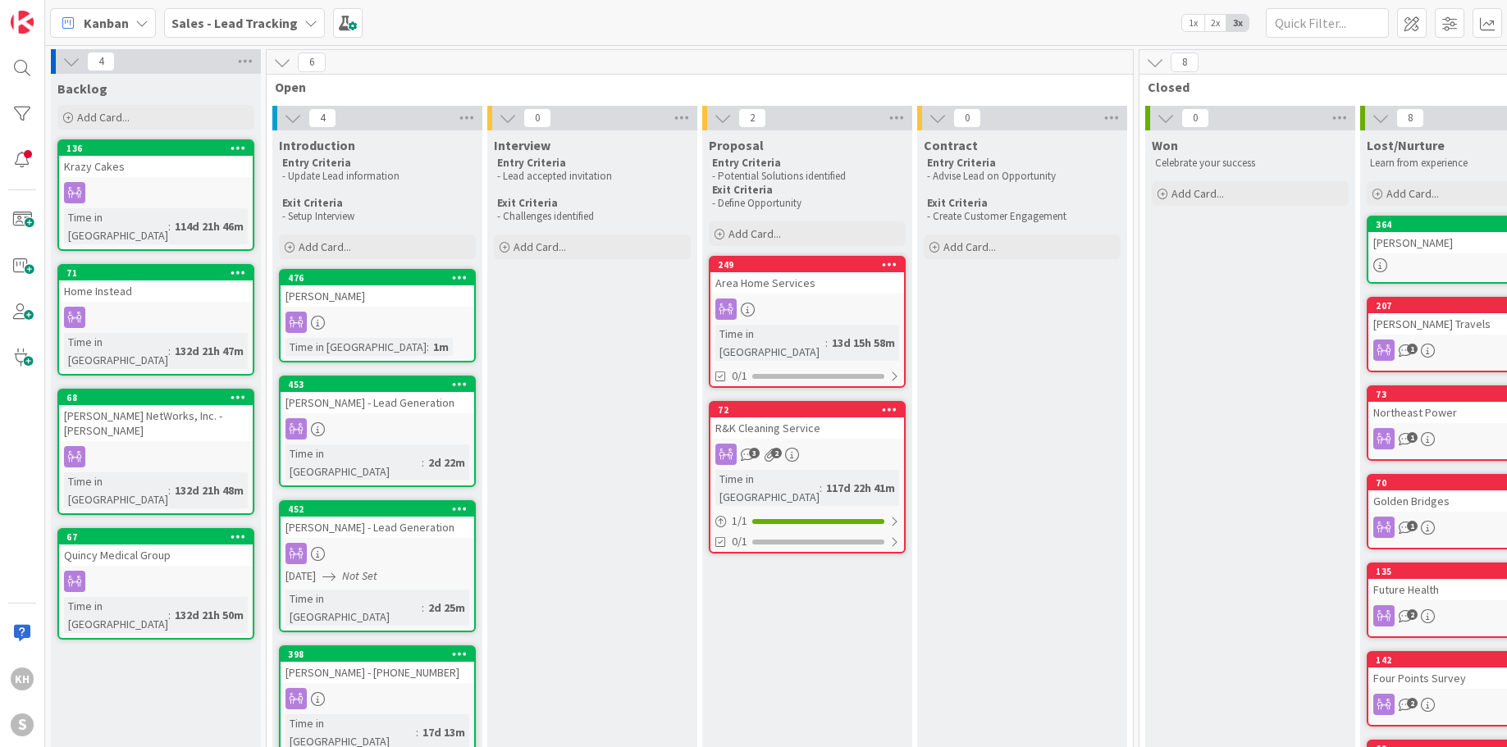
click at [304, 22] on icon at bounding box center [310, 22] width 13 height 13
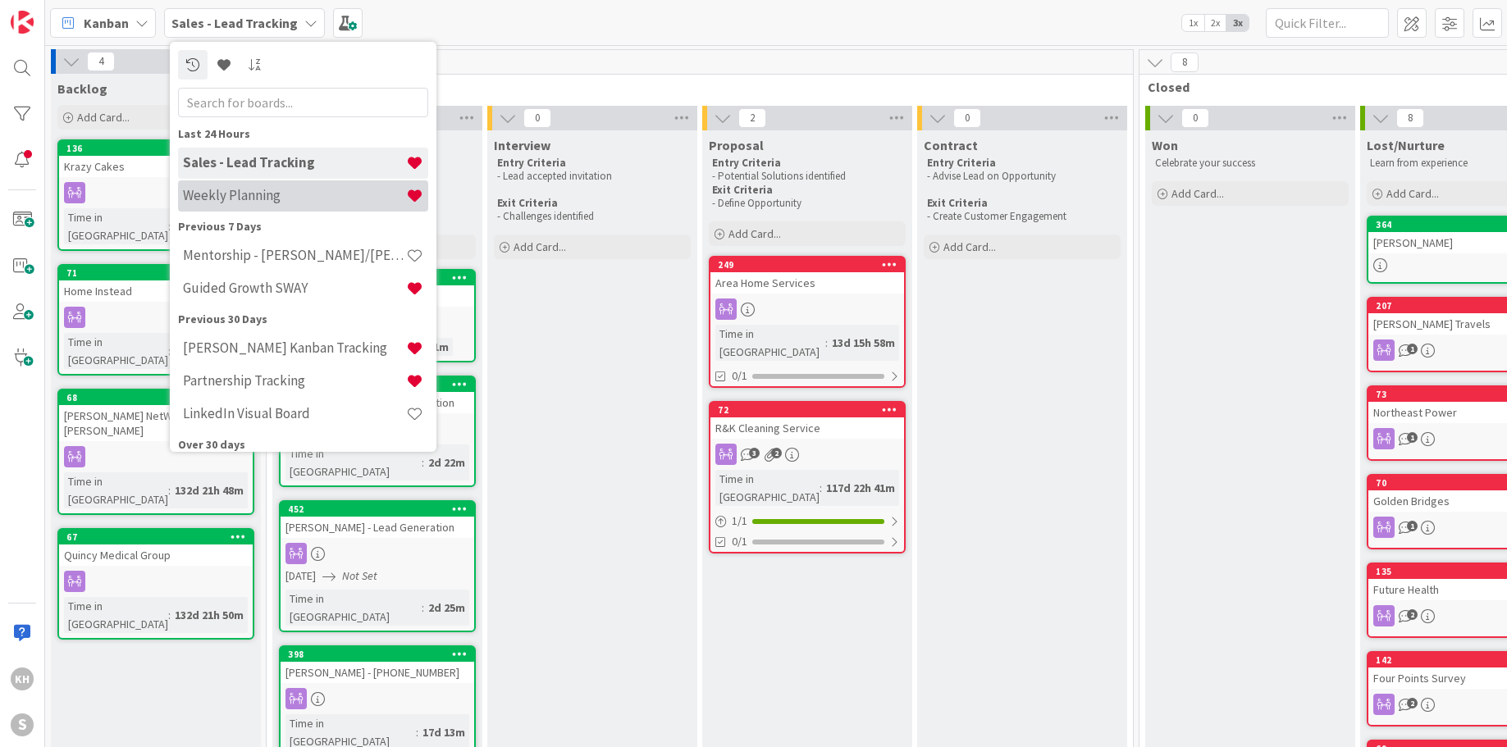
click at [239, 203] on h4 "Weekly Planning" at bounding box center [294, 195] width 223 height 16
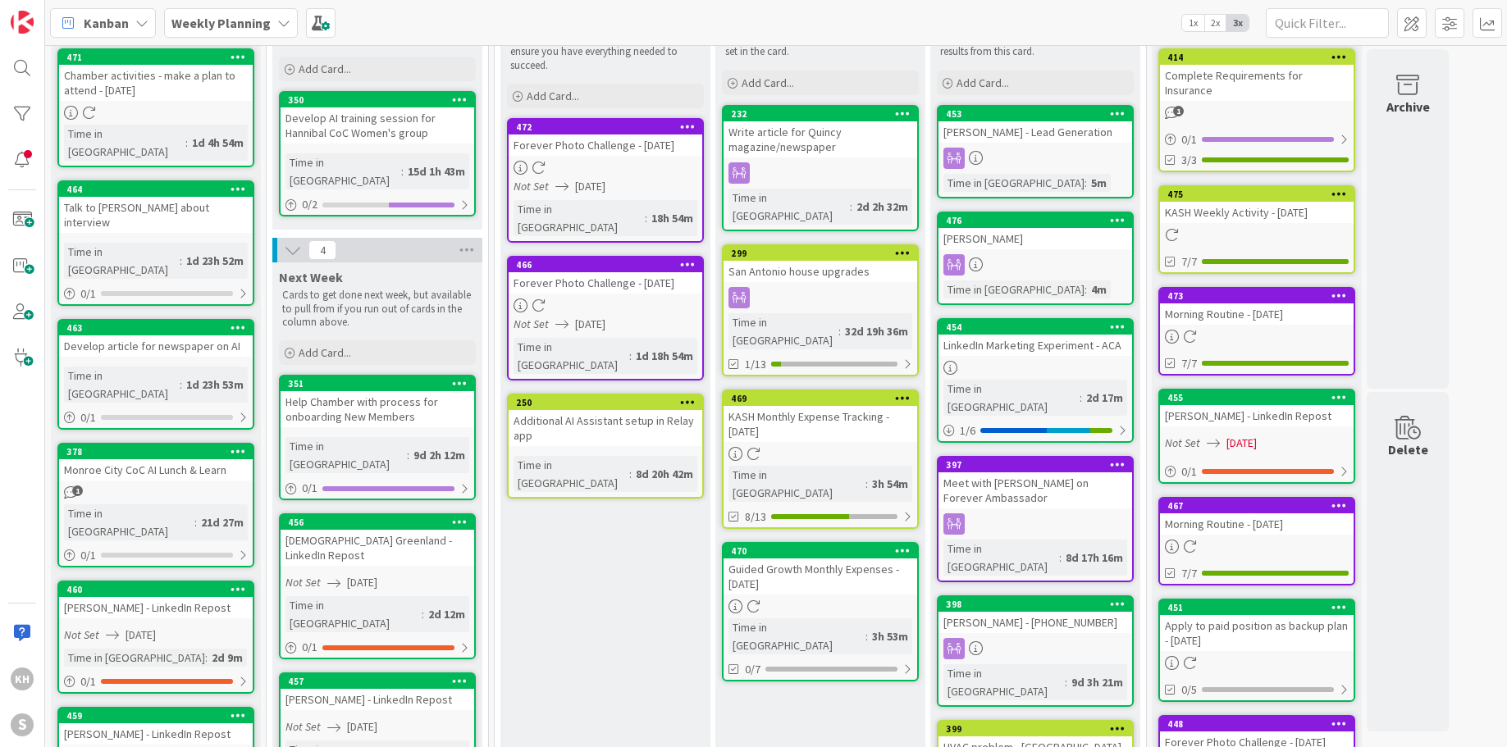
scroll to position [128, 0]
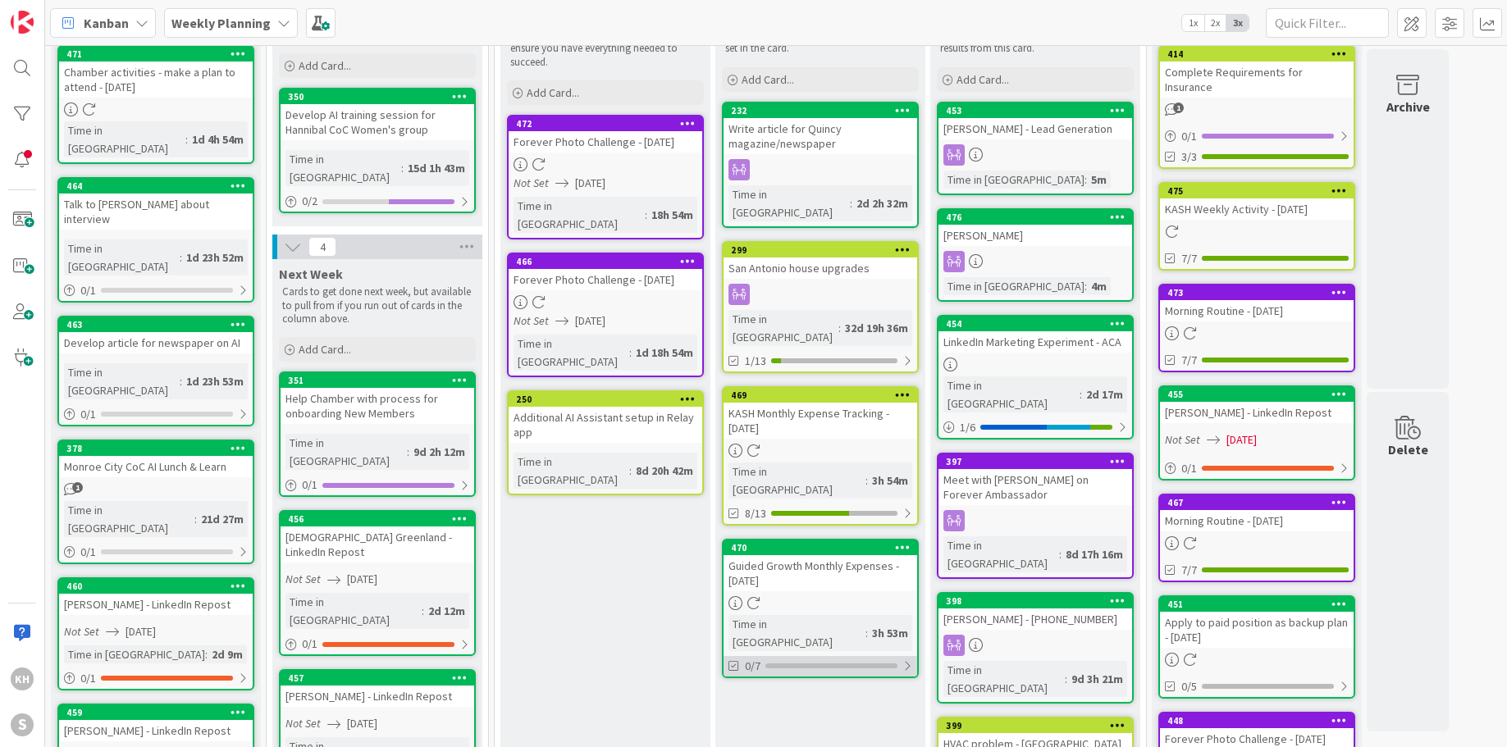
click at [906, 659] on div at bounding box center [907, 665] width 10 height 13
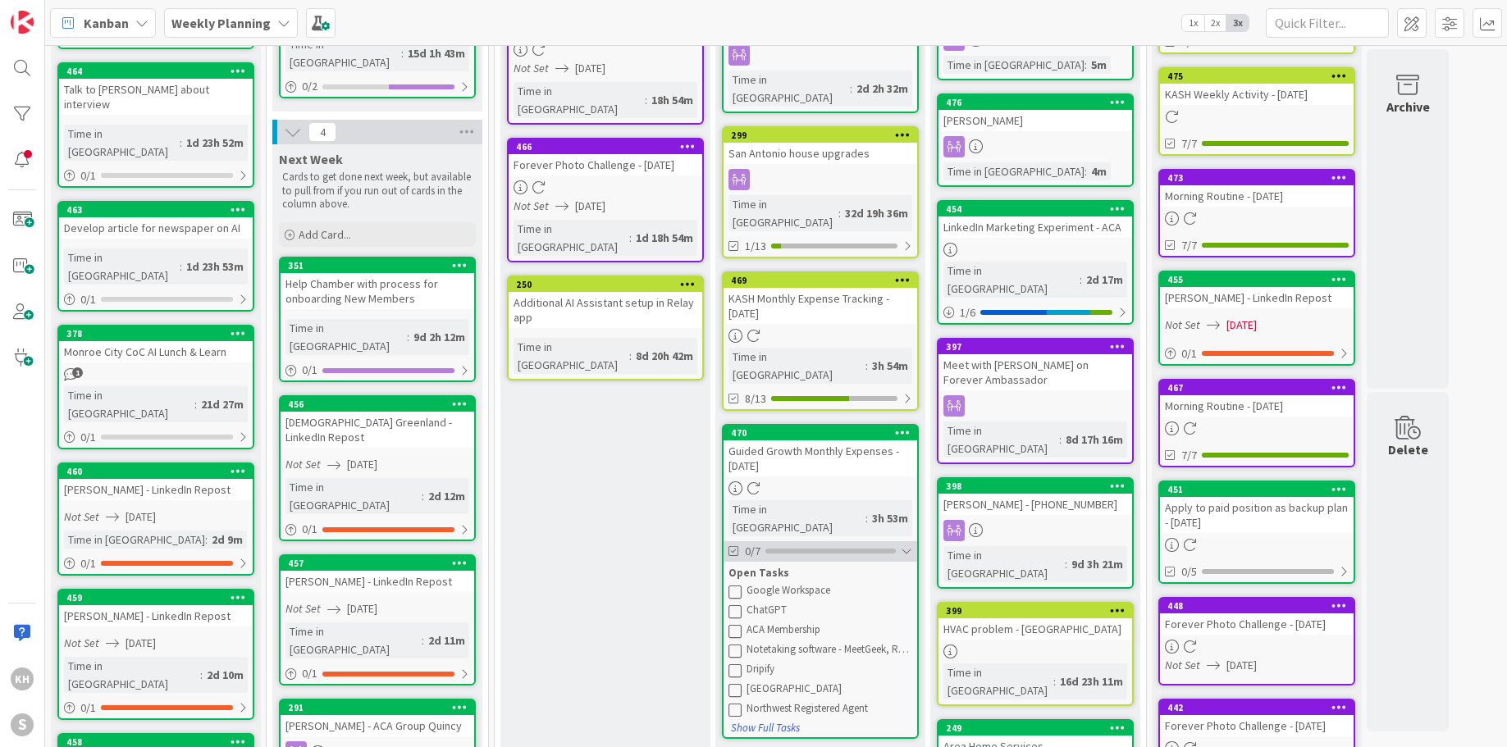
scroll to position [240, 0]
